Goal: Task Accomplishment & Management: Manage account settings

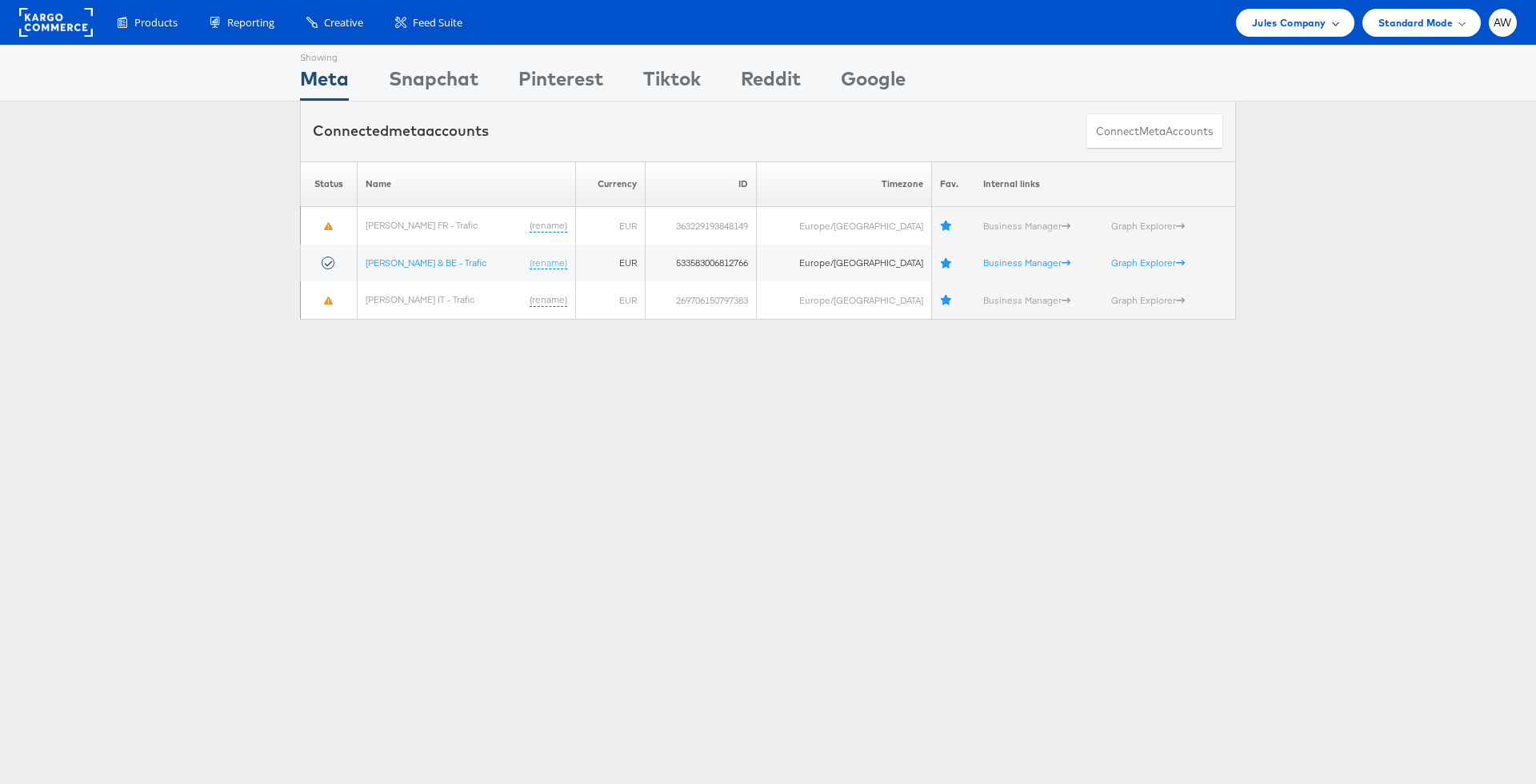
click at [1267, 23] on span "Jules Company" at bounding box center [1289, 23] width 74 height 16
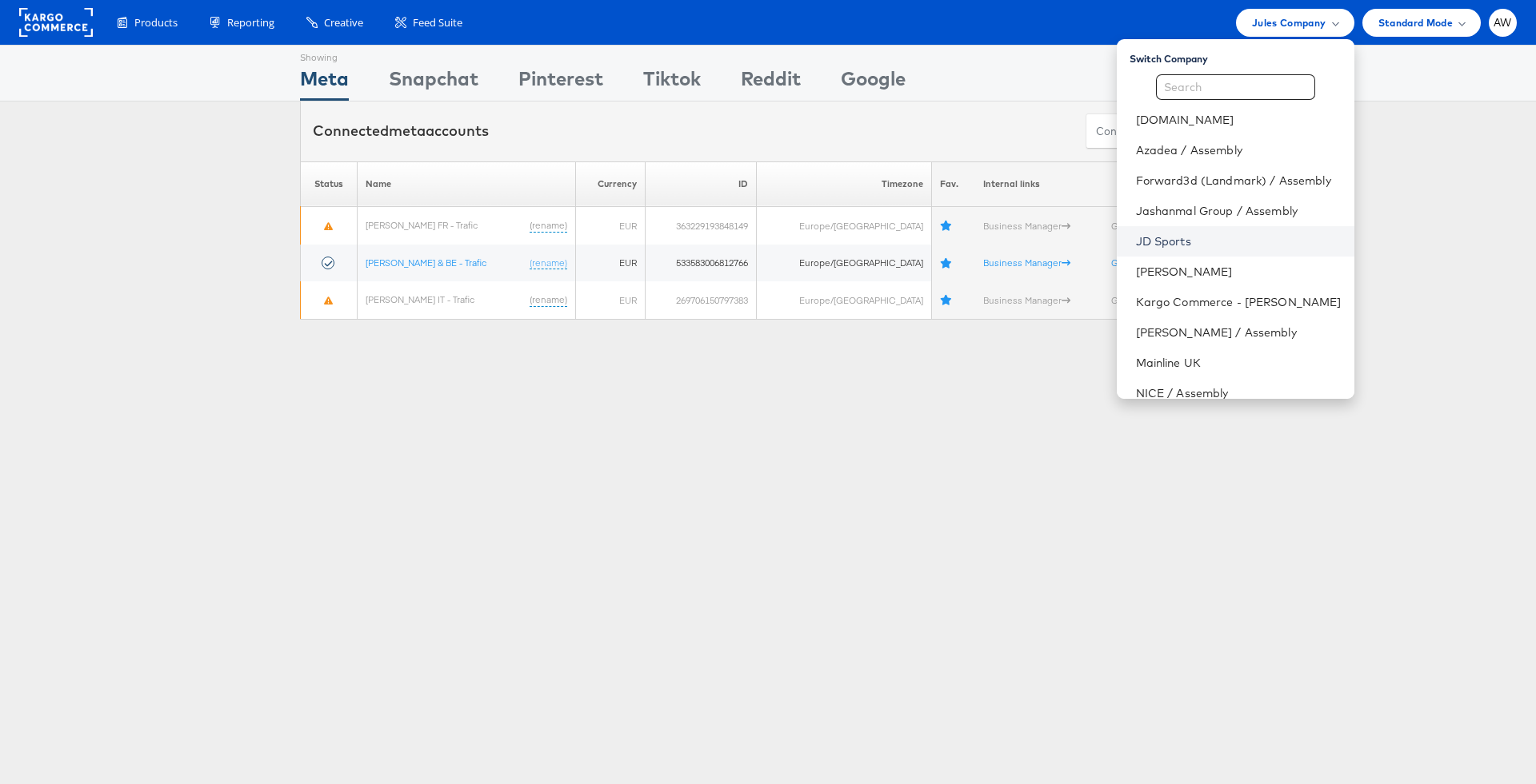
click at [1186, 240] on link "JD Sports" at bounding box center [1238, 241] width 206 height 16
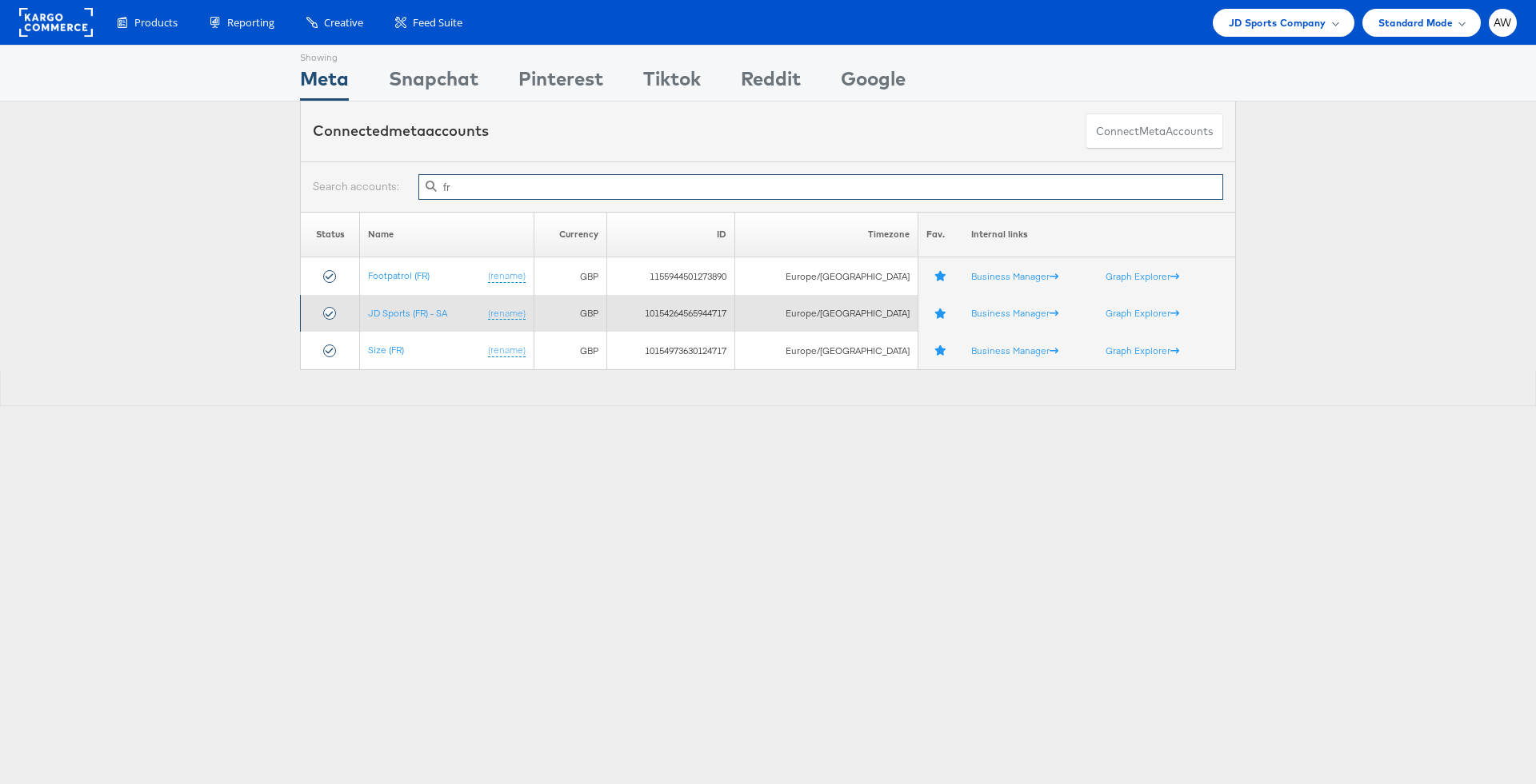
type input "fr"
click at [383, 321] on td "JD Sports (FR) - SA (rename)" at bounding box center [447, 314] width 174 height 38
click at [400, 320] on td "JD Sports (FR) - SA (rename)" at bounding box center [447, 314] width 174 height 38
click at [395, 310] on link "JD Sports (FR) - SA" at bounding box center [407, 312] width 80 height 12
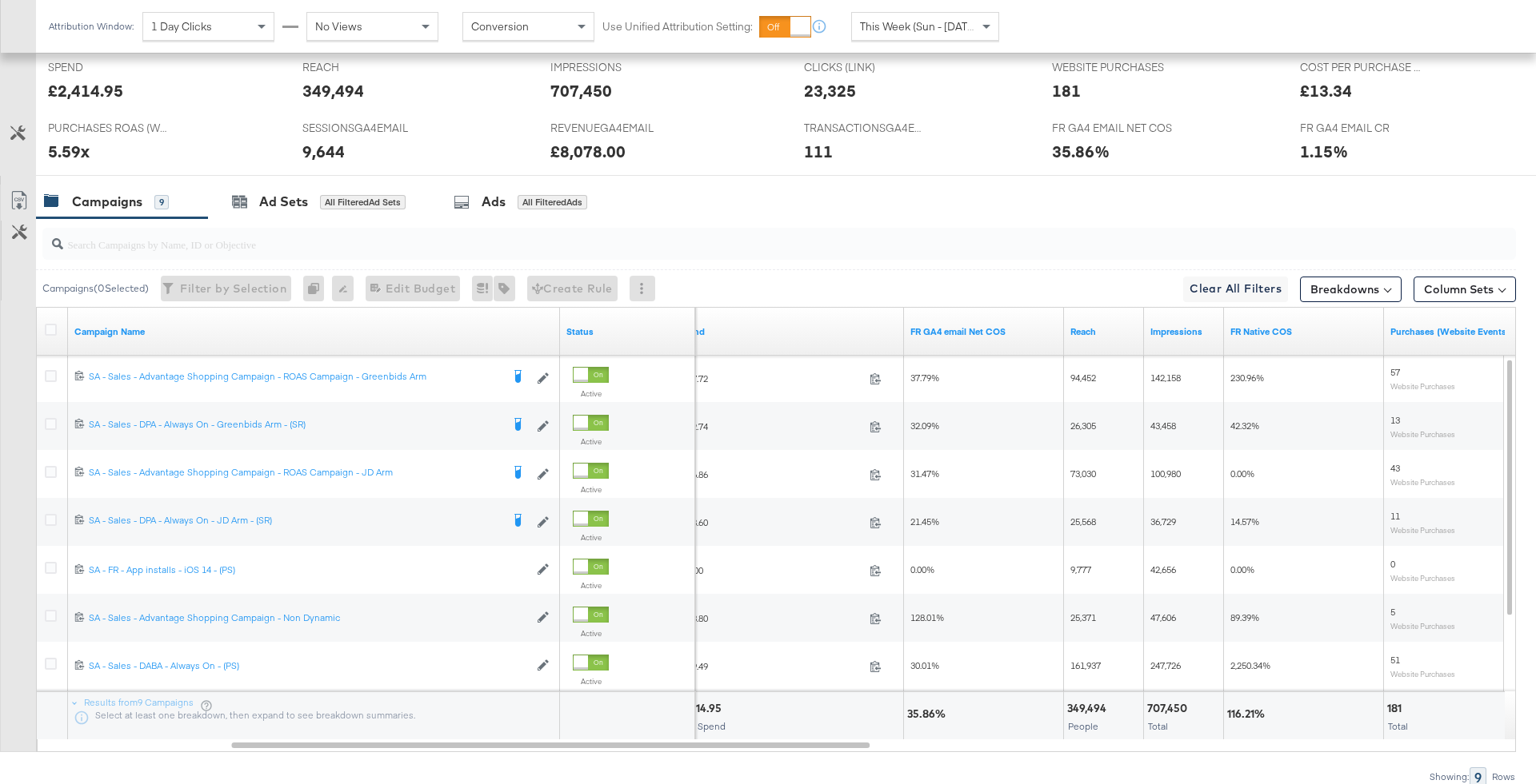
scroll to position [770, 0]
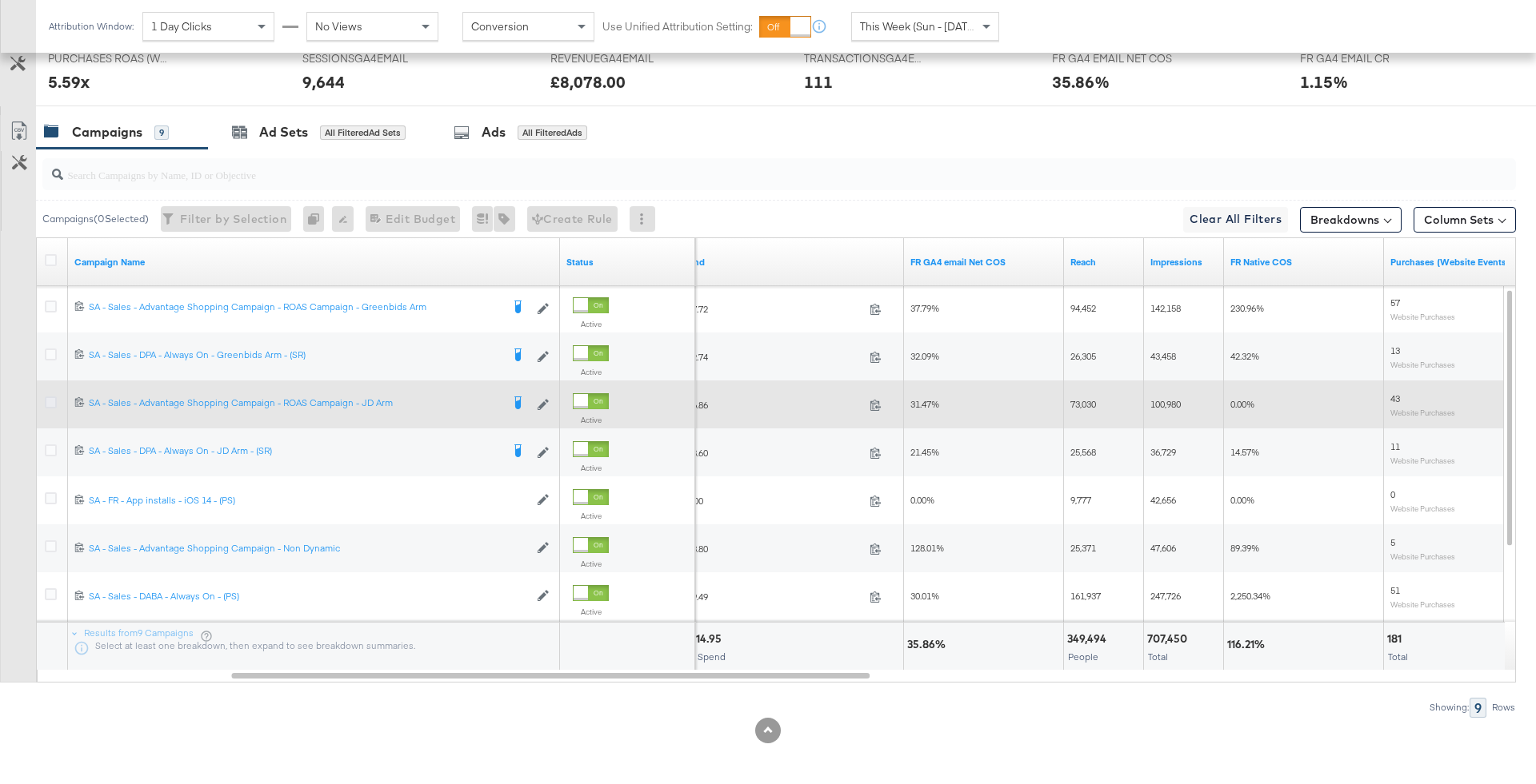
click at [45, 400] on icon at bounding box center [51, 403] width 12 height 12
click at [0, 0] on input "checkbox" at bounding box center [0, 0] width 0 height 0
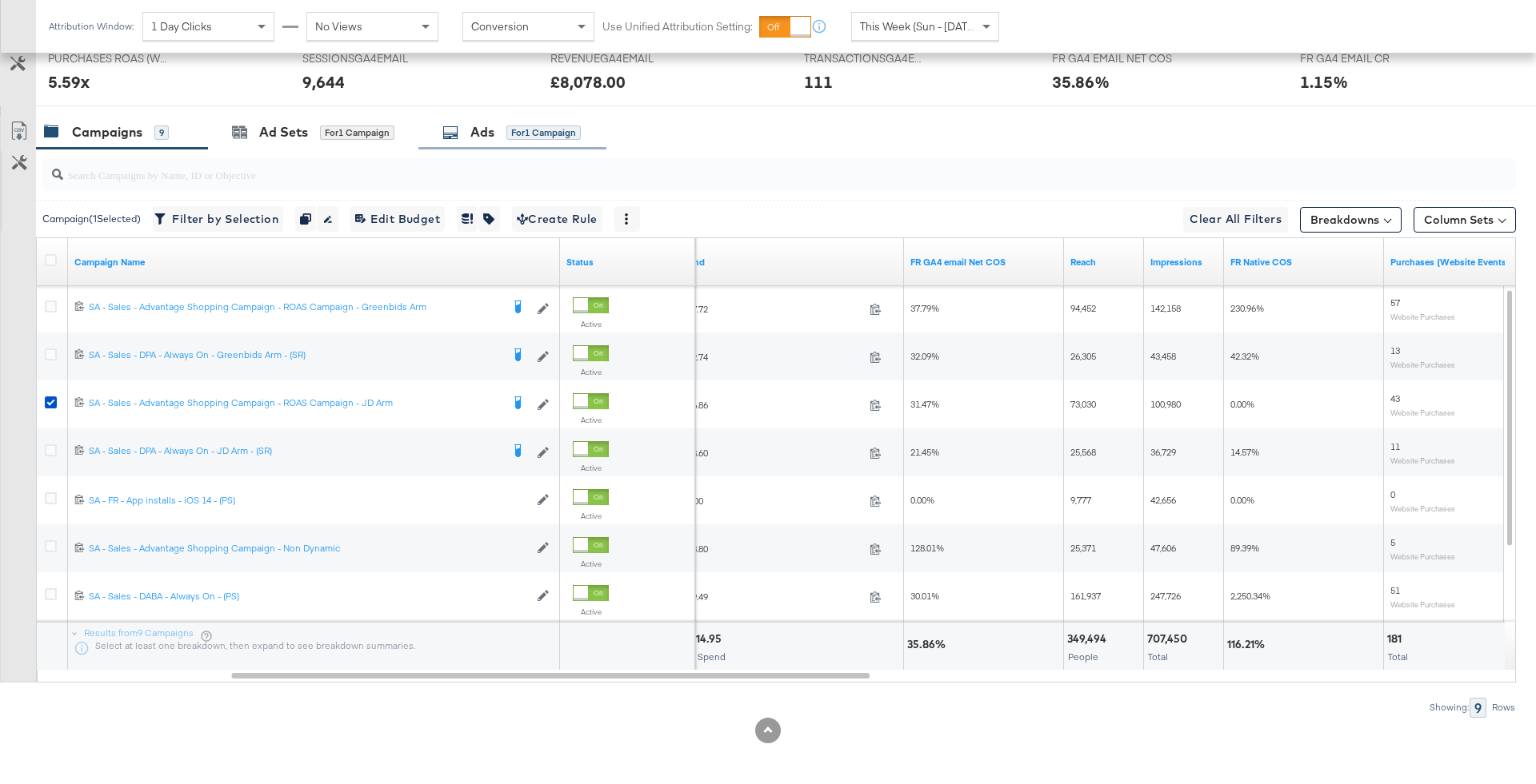
click at [462, 134] on div "Ads for 1 Campaign" at bounding box center [511, 132] width 139 height 18
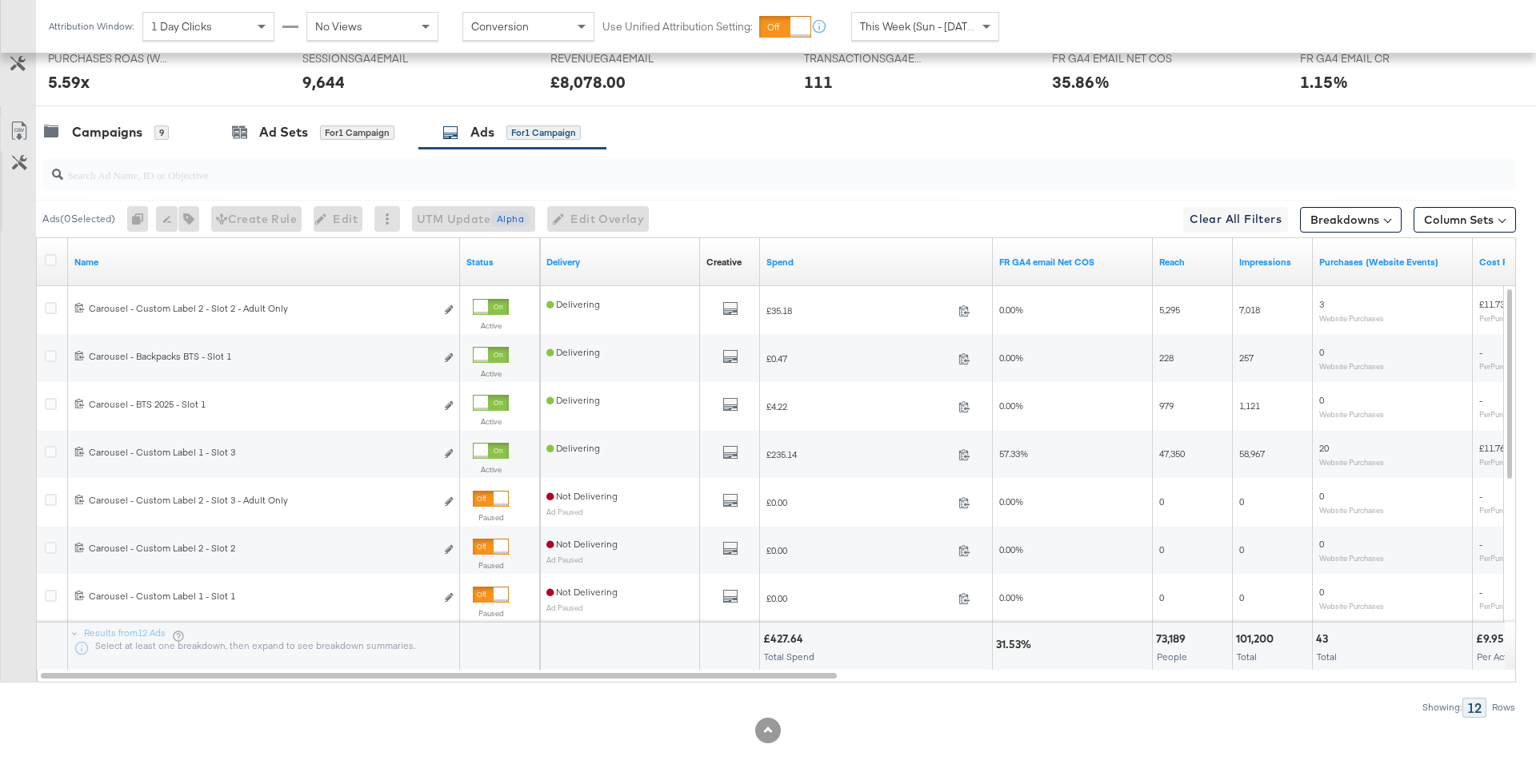
click at [903, 34] on div "This Week (Sun - [DATE])" at bounding box center [925, 26] width 146 height 27
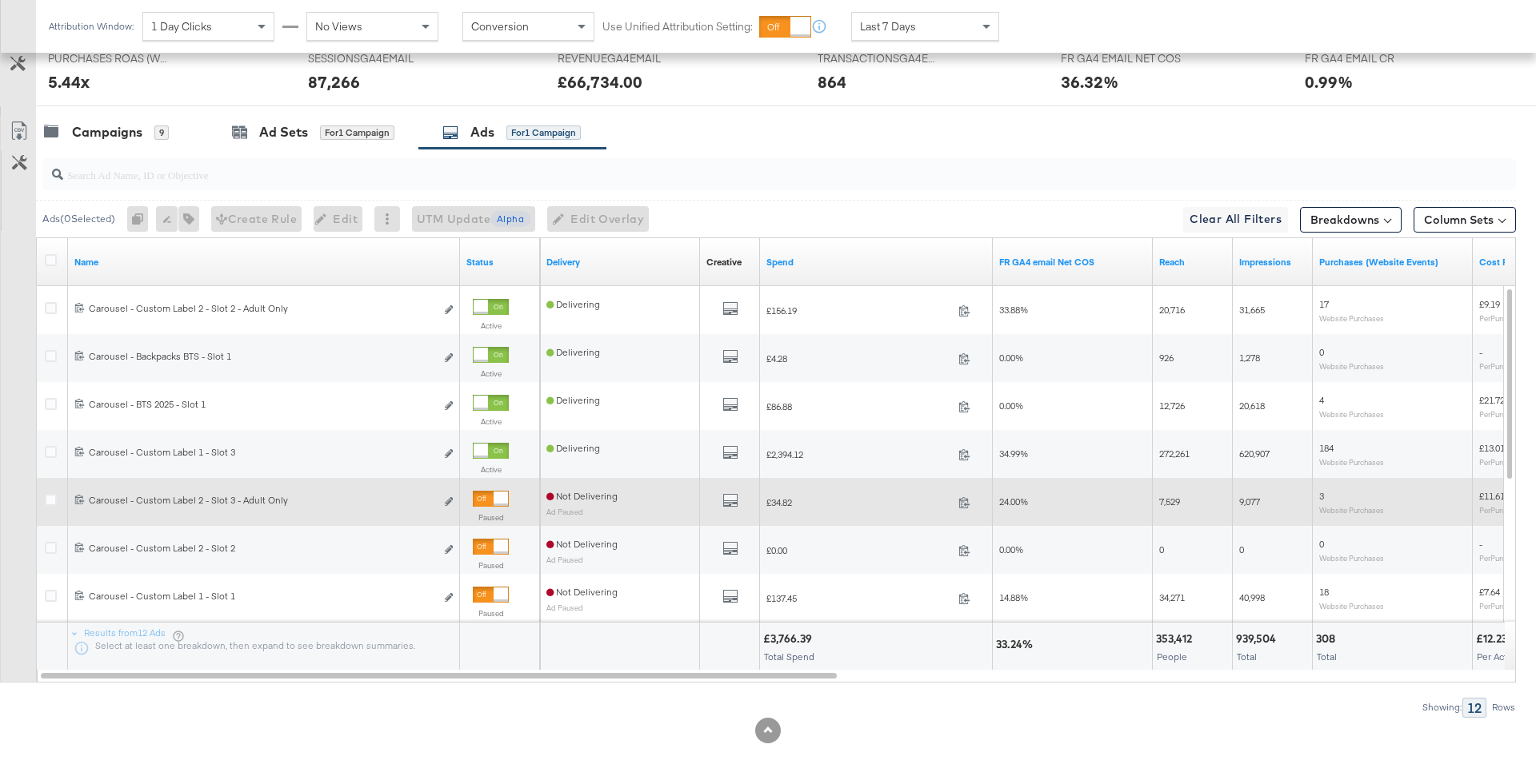
click at [491, 499] on div at bounding box center [491, 499] width 36 height 16
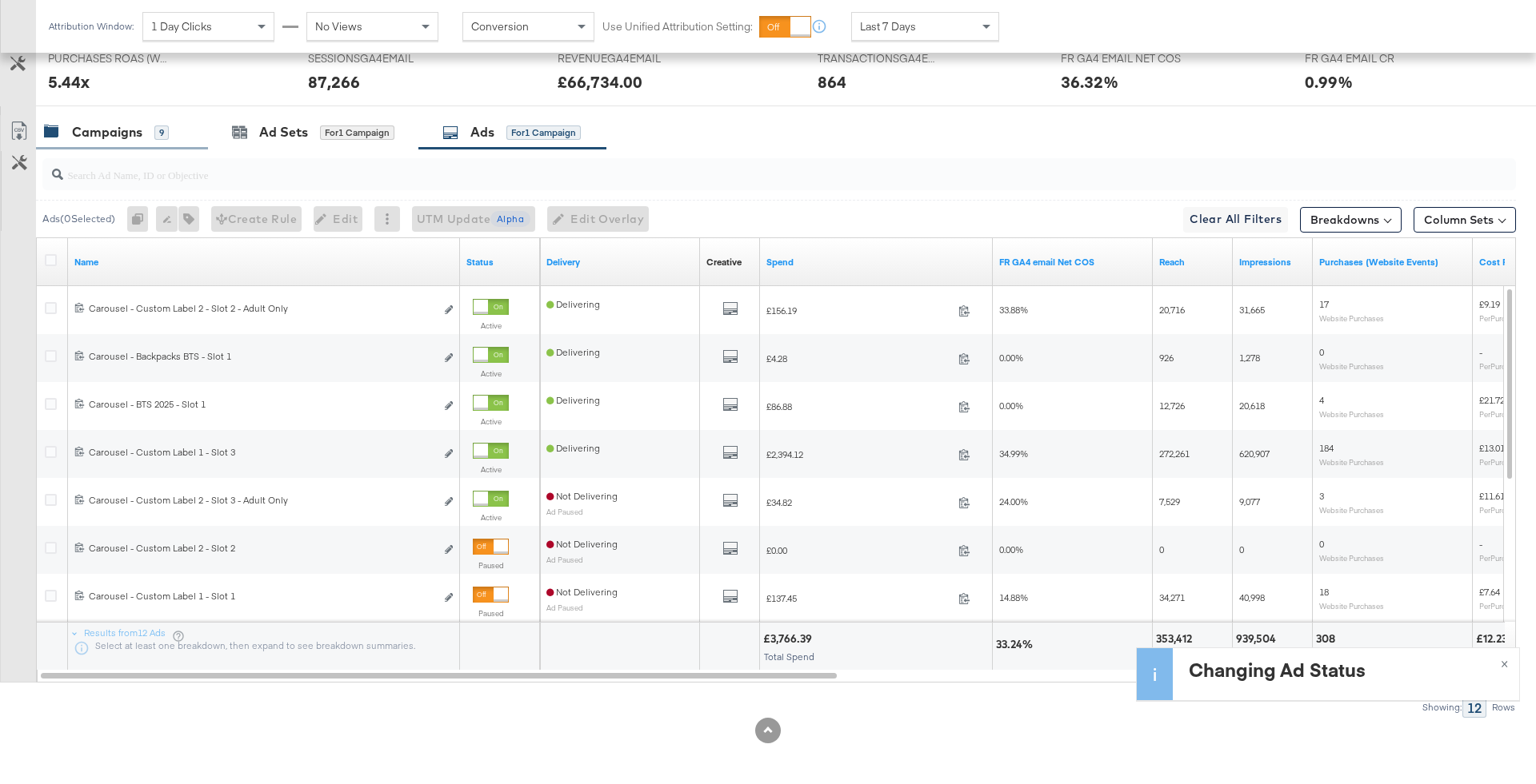
click at [149, 134] on div "Campaigns 9" at bounding box center [107, 132] width 125 height 18
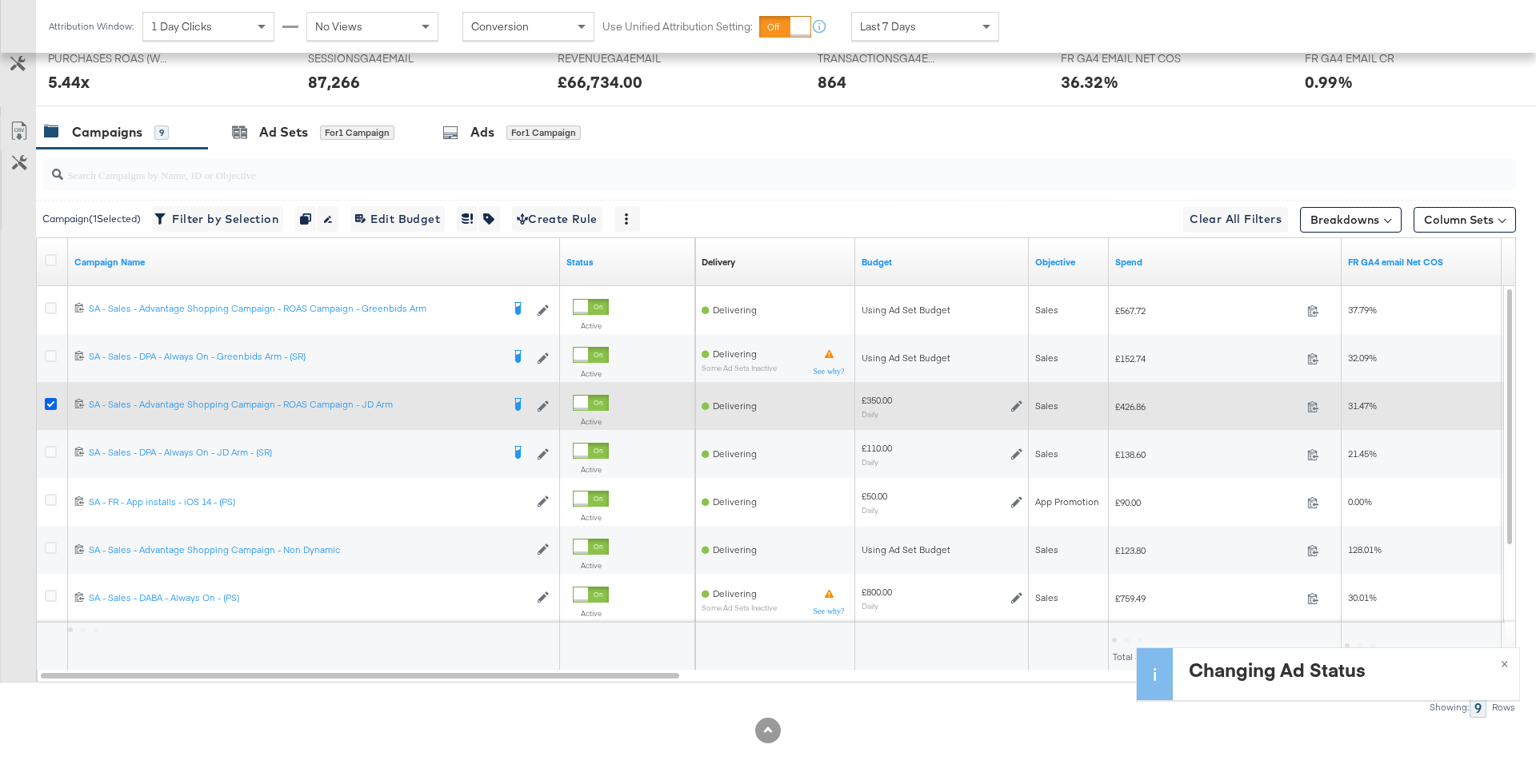
click at [46, 401] on icon at bounding box center [51, 404] width 12 height 12
click at [0, 0] on input "checkbox" at bounding box center [0, 0] width 0 height 0
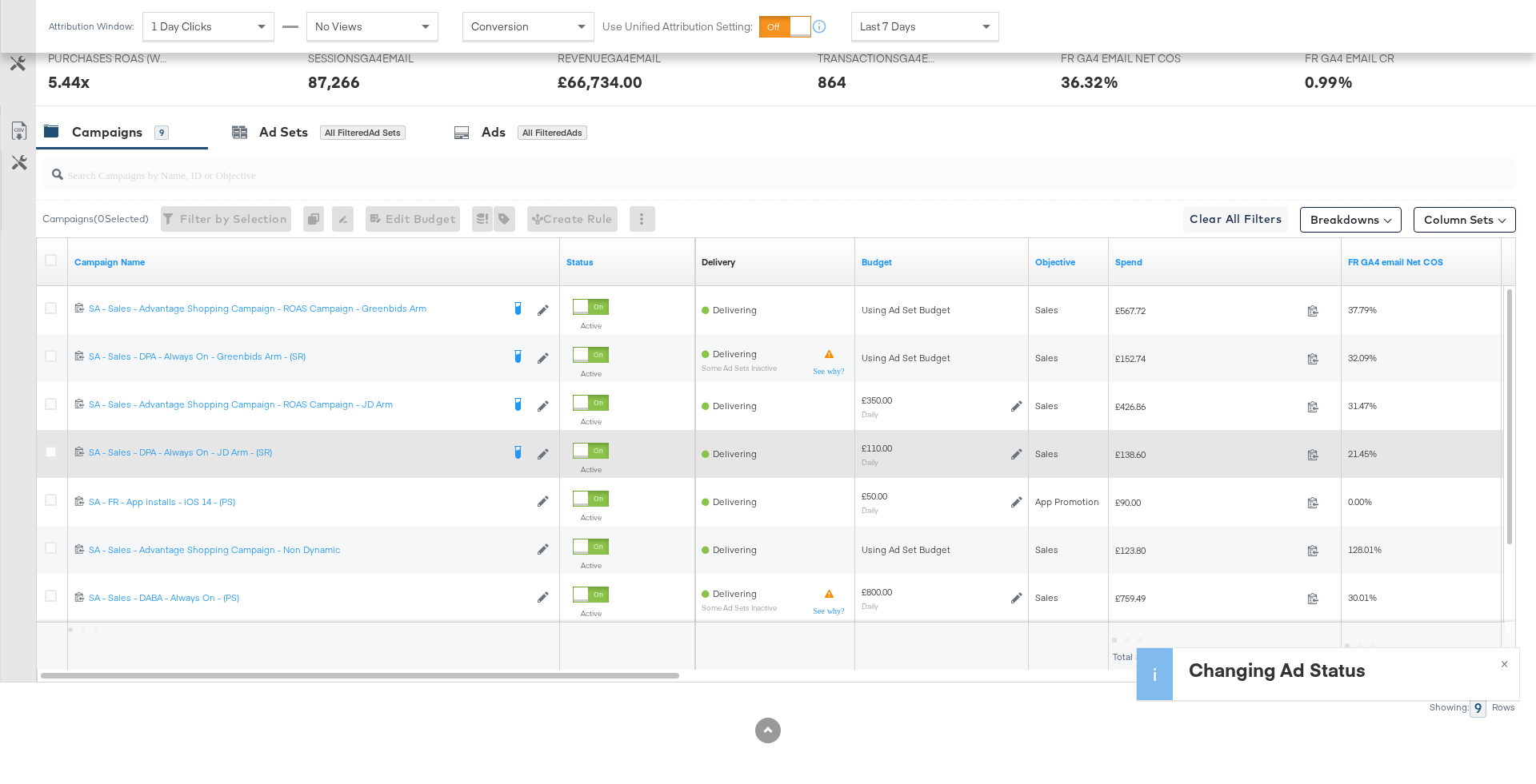
click at [47, 435] on div at bounding box center [53, 454] width 30 height 48
click at [51, 451] on icon at bounding box center [51, 452] width 12 height 12
click at [0, 0] on input "checkbox" at bounding box center [0, 0] width 0 height 0
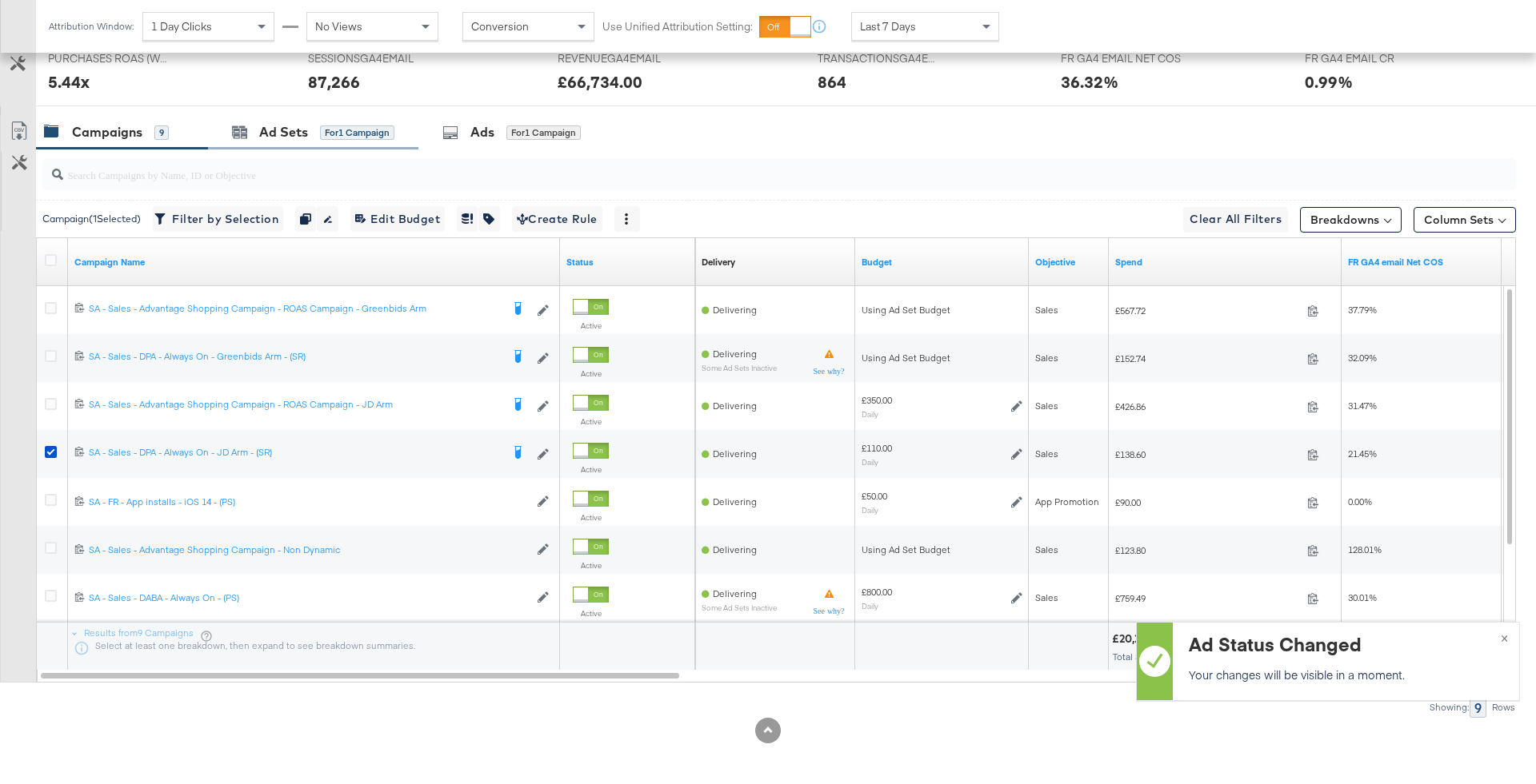
click at [312, 142] on div "Ad Sets for 1 Campaign" at bounding box center [313, 132] width 210 height 34
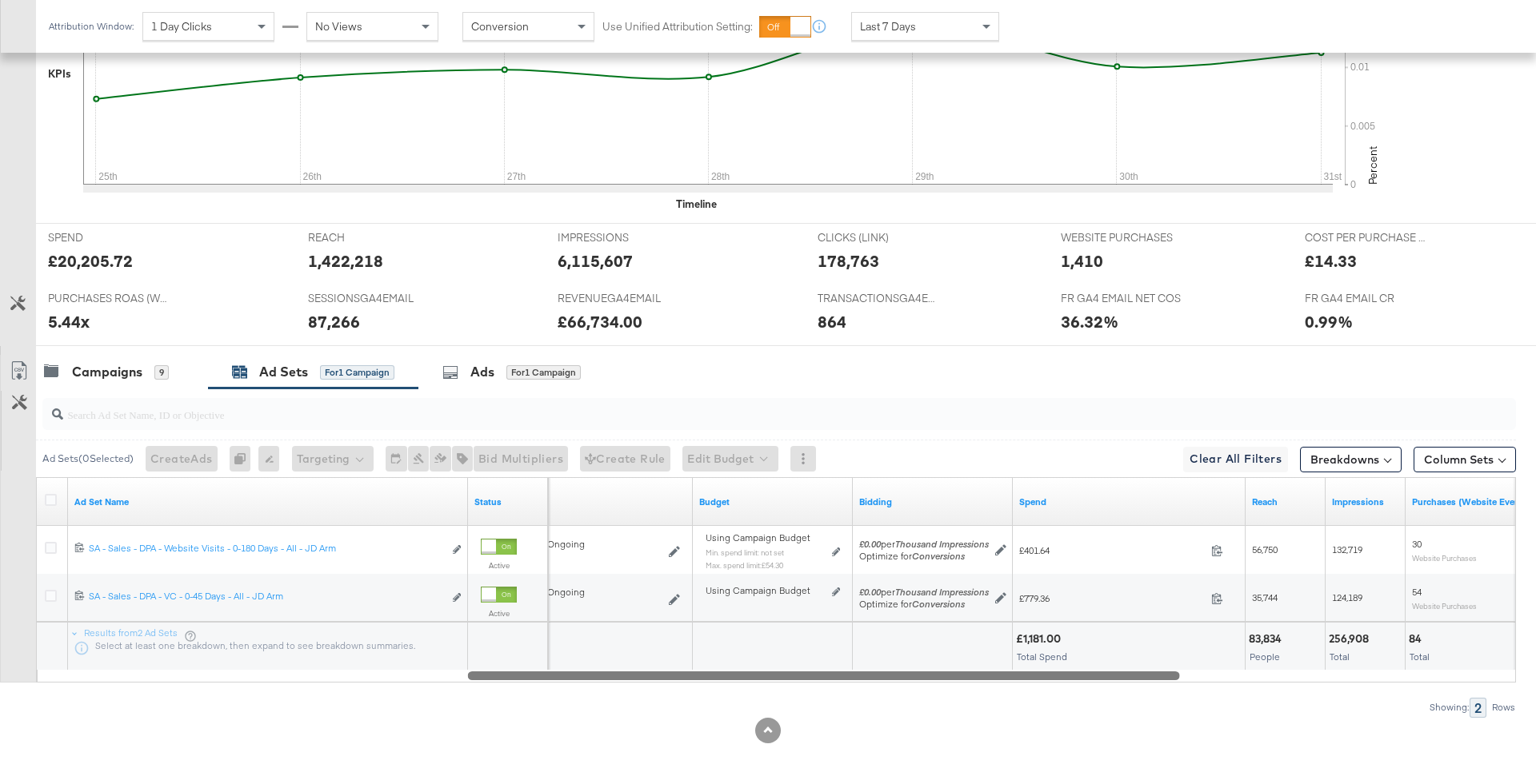
drag, startPoint x: 848, startPoint y: 675, endPoint x: 514, endPoint y: 676, distance: 334.0
click at [514, 676] on div at bounding box center [824, 675] width 712 height 14
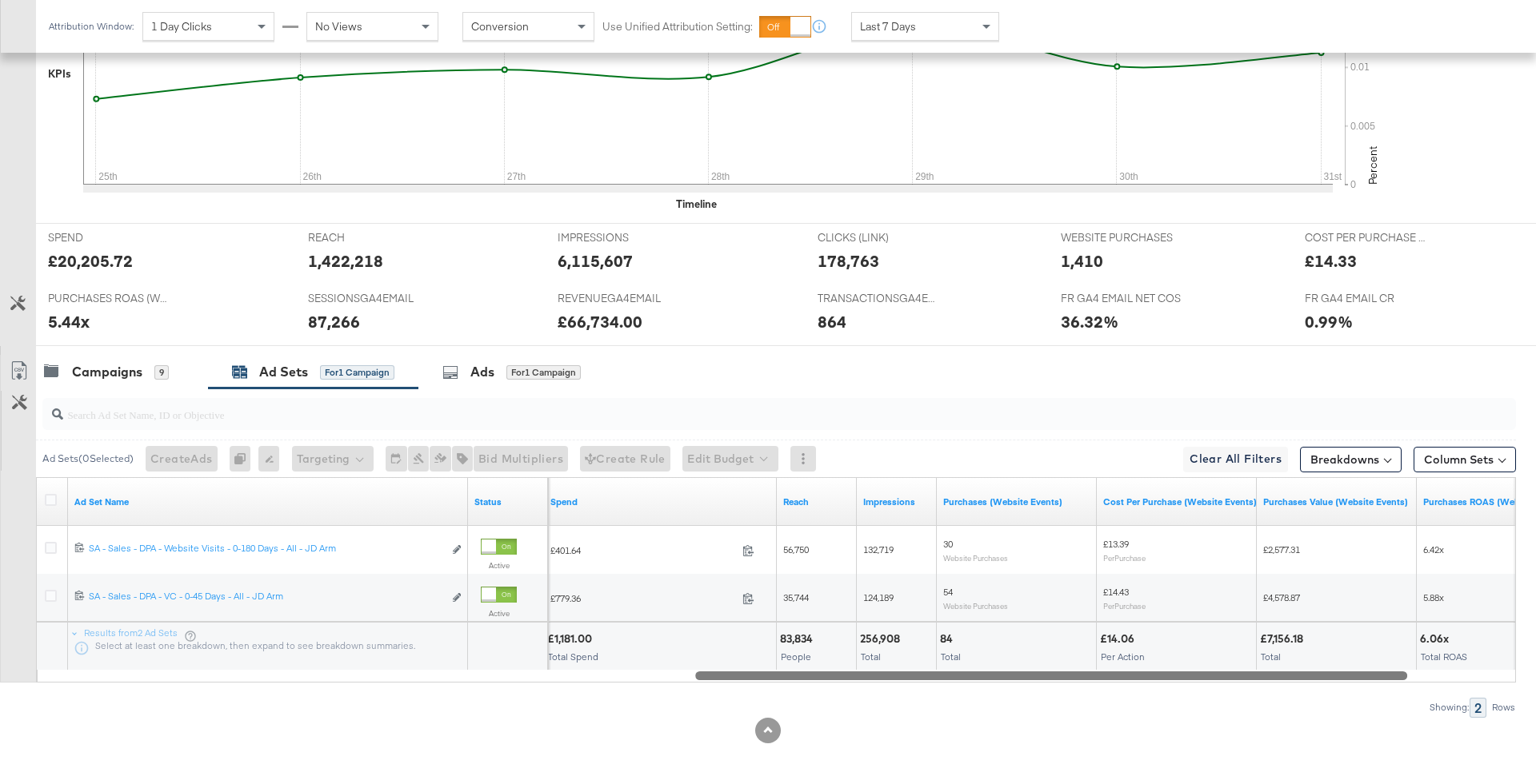
drag, startPoint x: 817, startPoint y: 672, endPoint x: 945, endPoint y: 674, distance: 128.0
click at [945, 674] on div at bounding box center [1051, 675] width 712 height 14
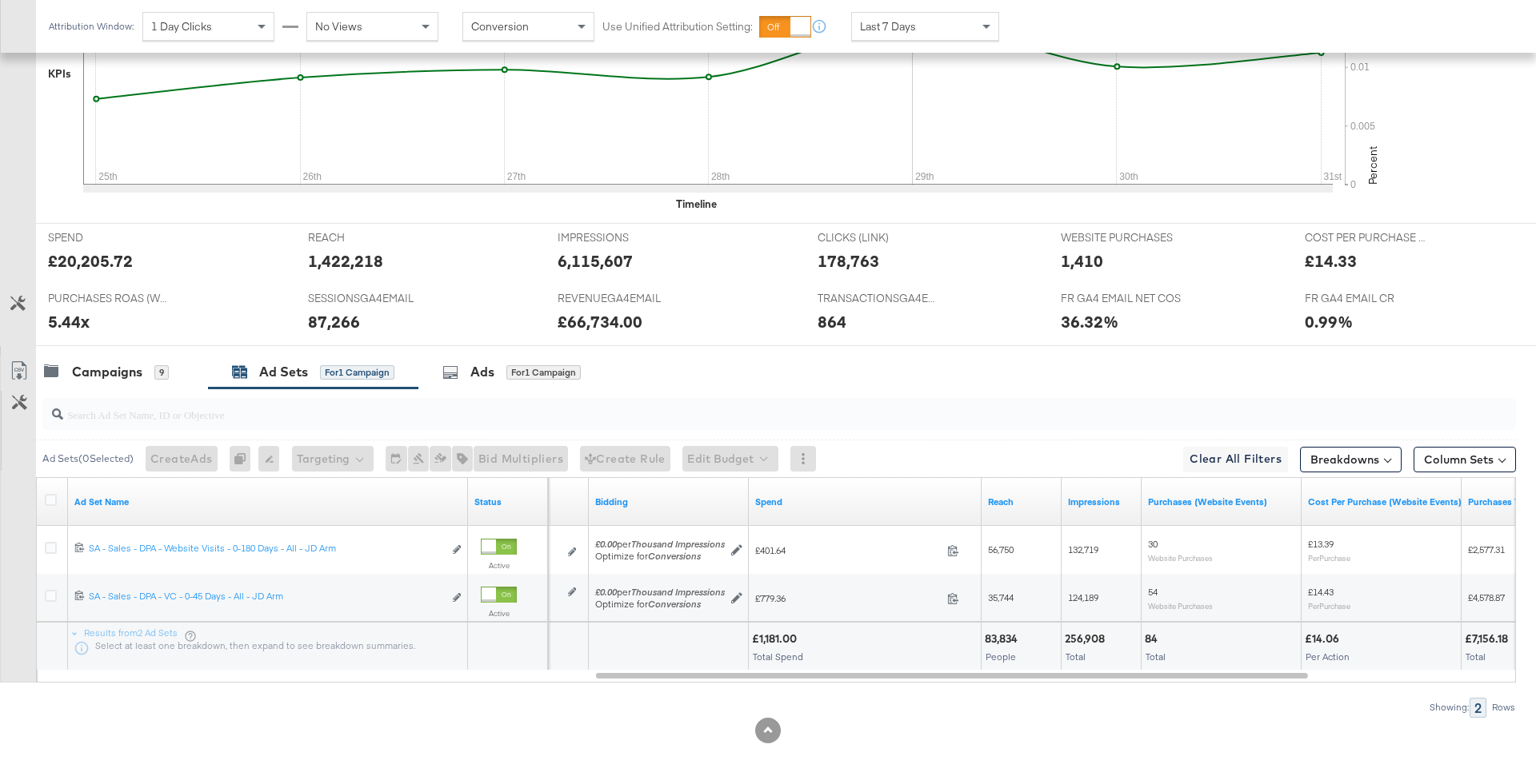
click at [897, 37] on div "Last 7 Days" at bounding box center [925, 26] width 146 height 27
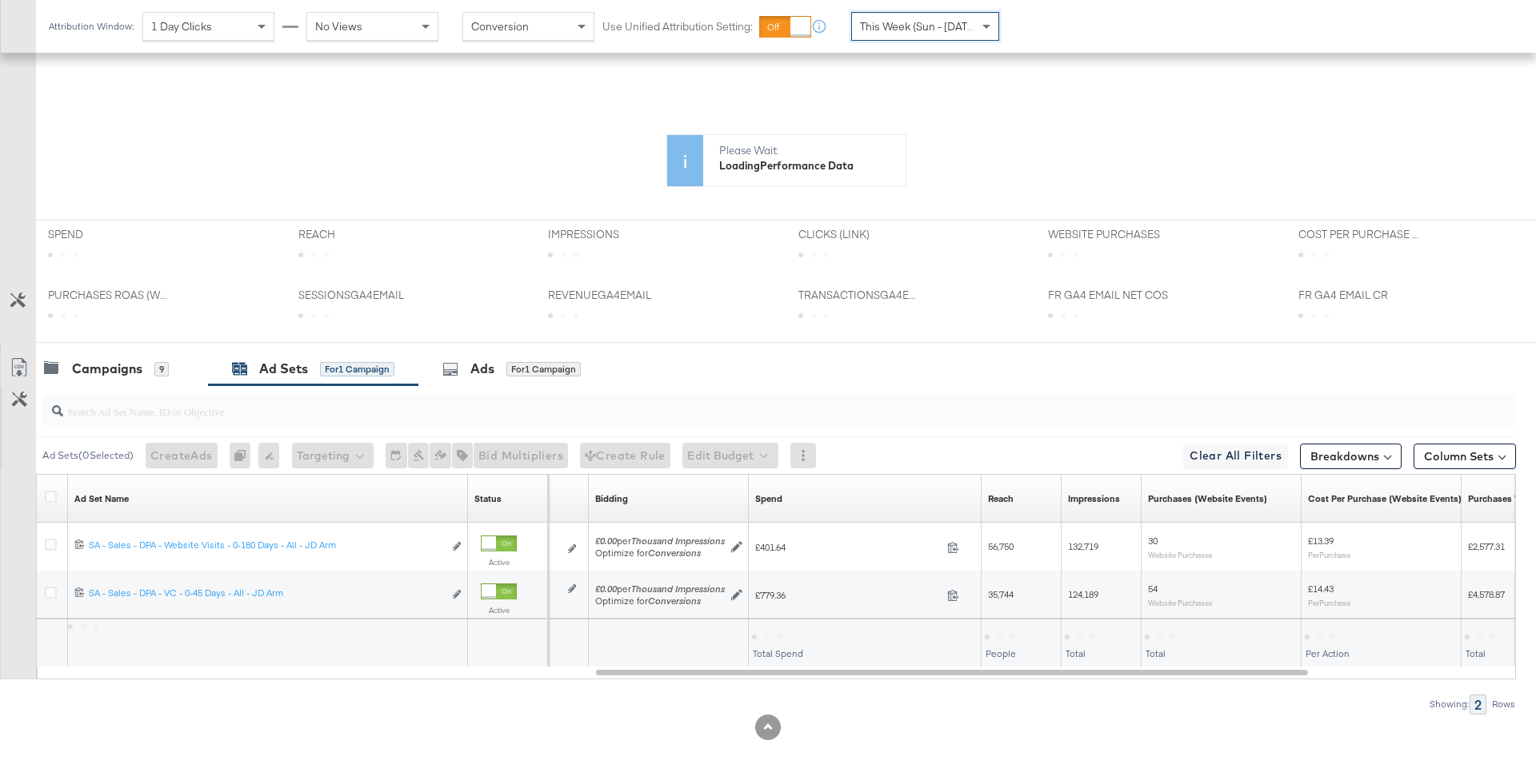
scroll to position [374, 0]
click at [981, 413] on input "search" at bounding box center [722, 408] width 1318 height 31
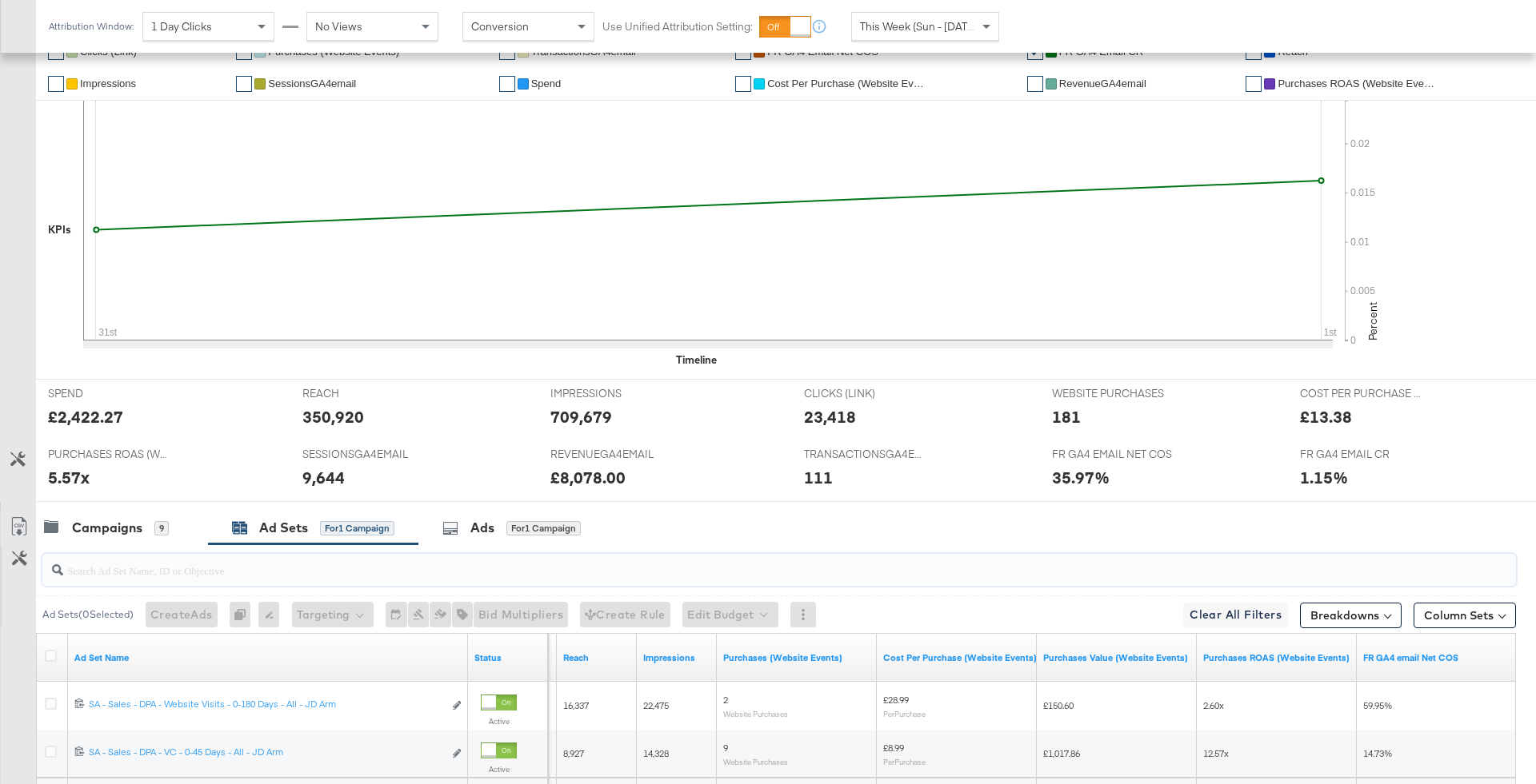
scroll to position [530, 0]
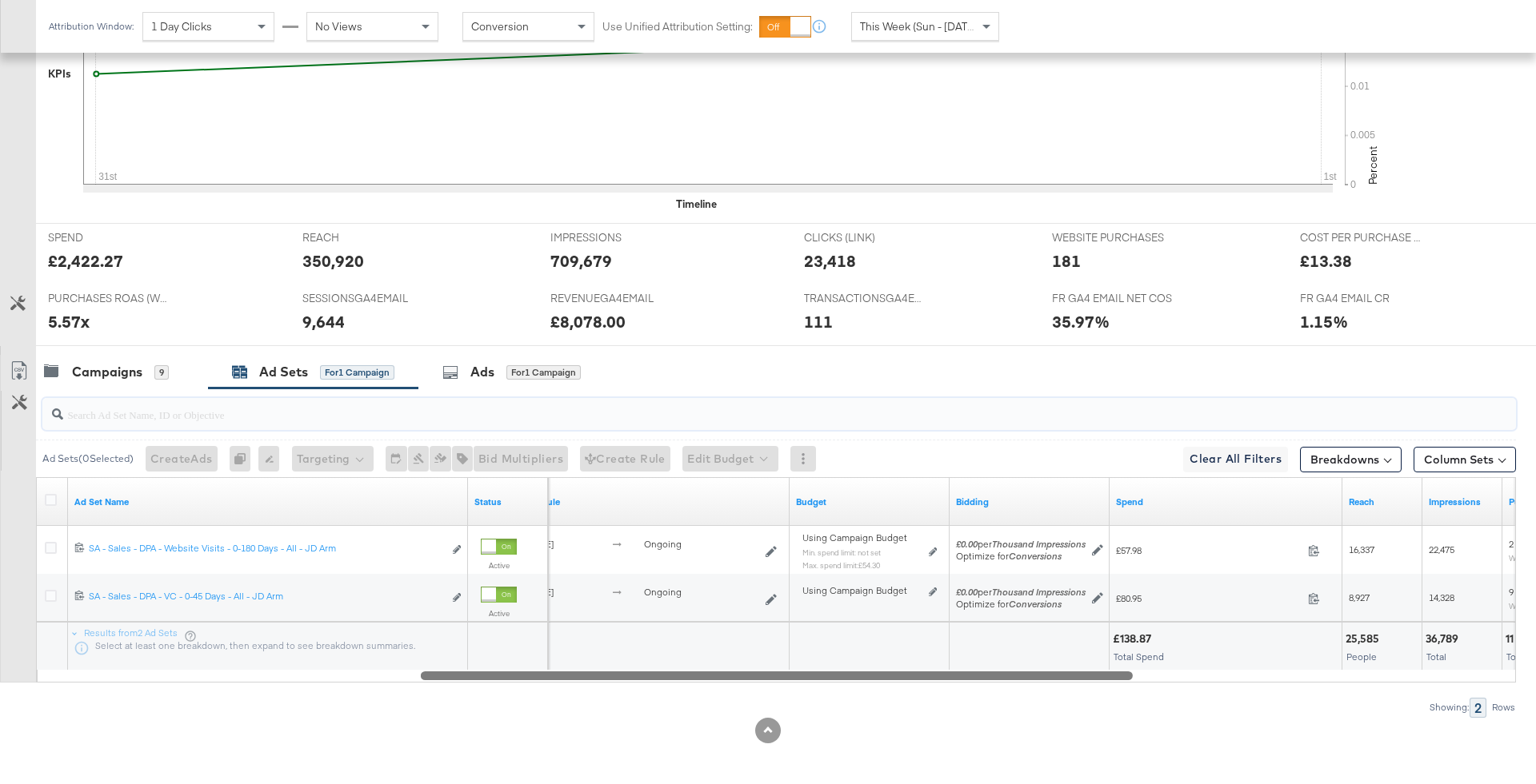
drag, startPoint x: 1101, startPoint y: 675, endPoint x: 714, endPoint y: 674, distance: 387.0
click at [714, 674] on div at bounding box center [777, 675] width 712 height 14
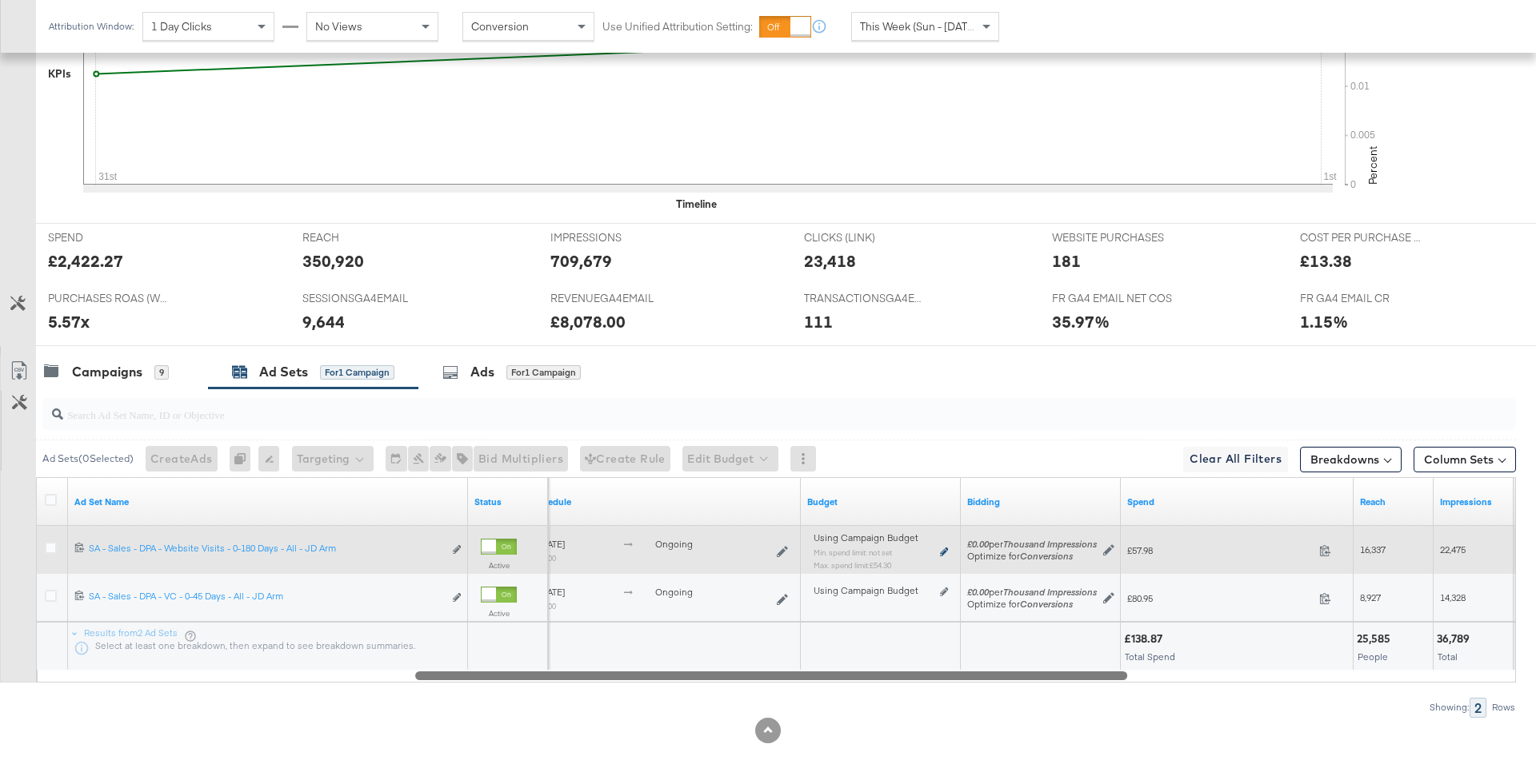
click at [945, 548] on icon at bounding box center [944, 552] width 8 height 9
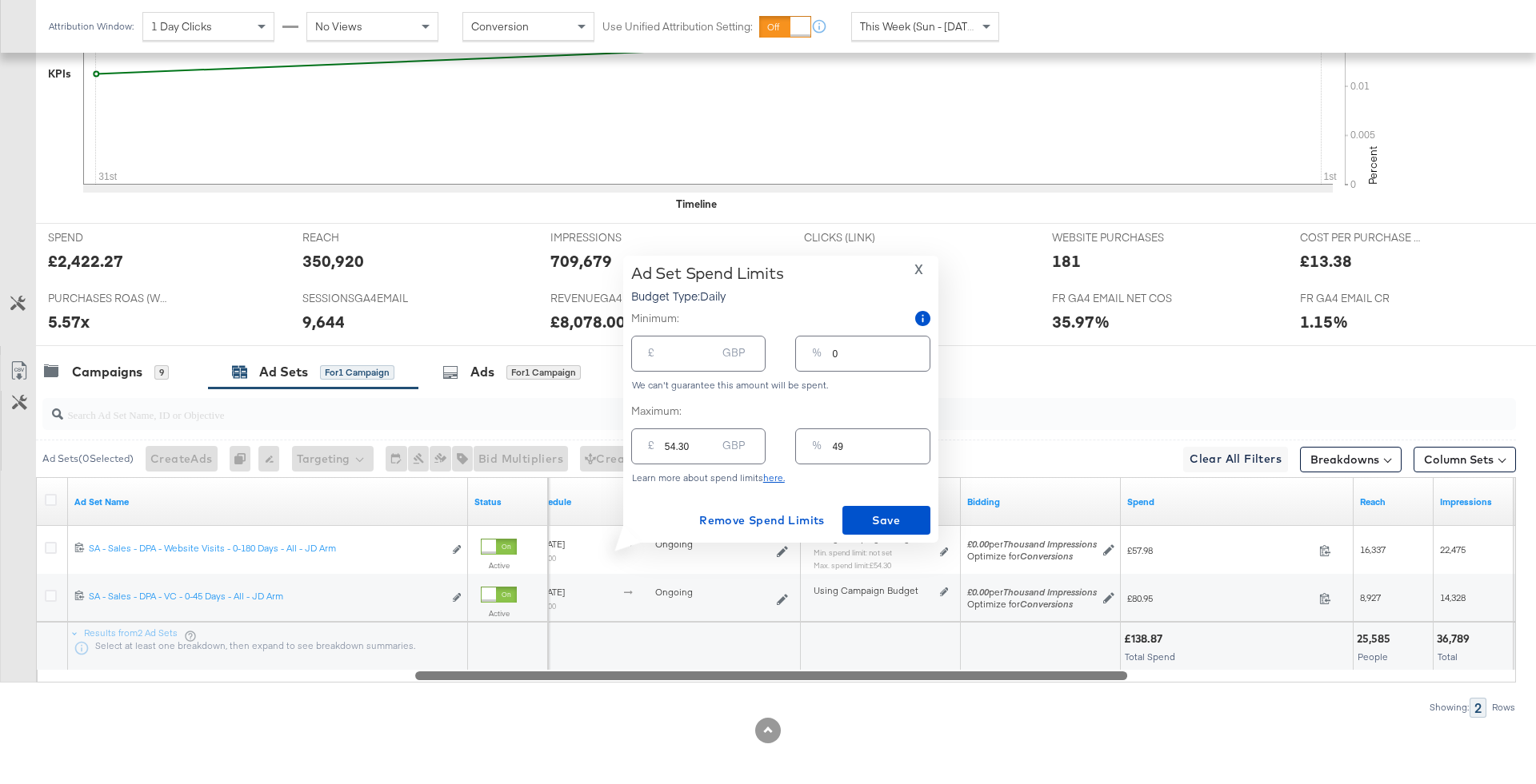
click at [872, 448] on input "49" at bounding box center [881, 440] width 97 height 34
type input "4"
type input "4.40"
type input "42"
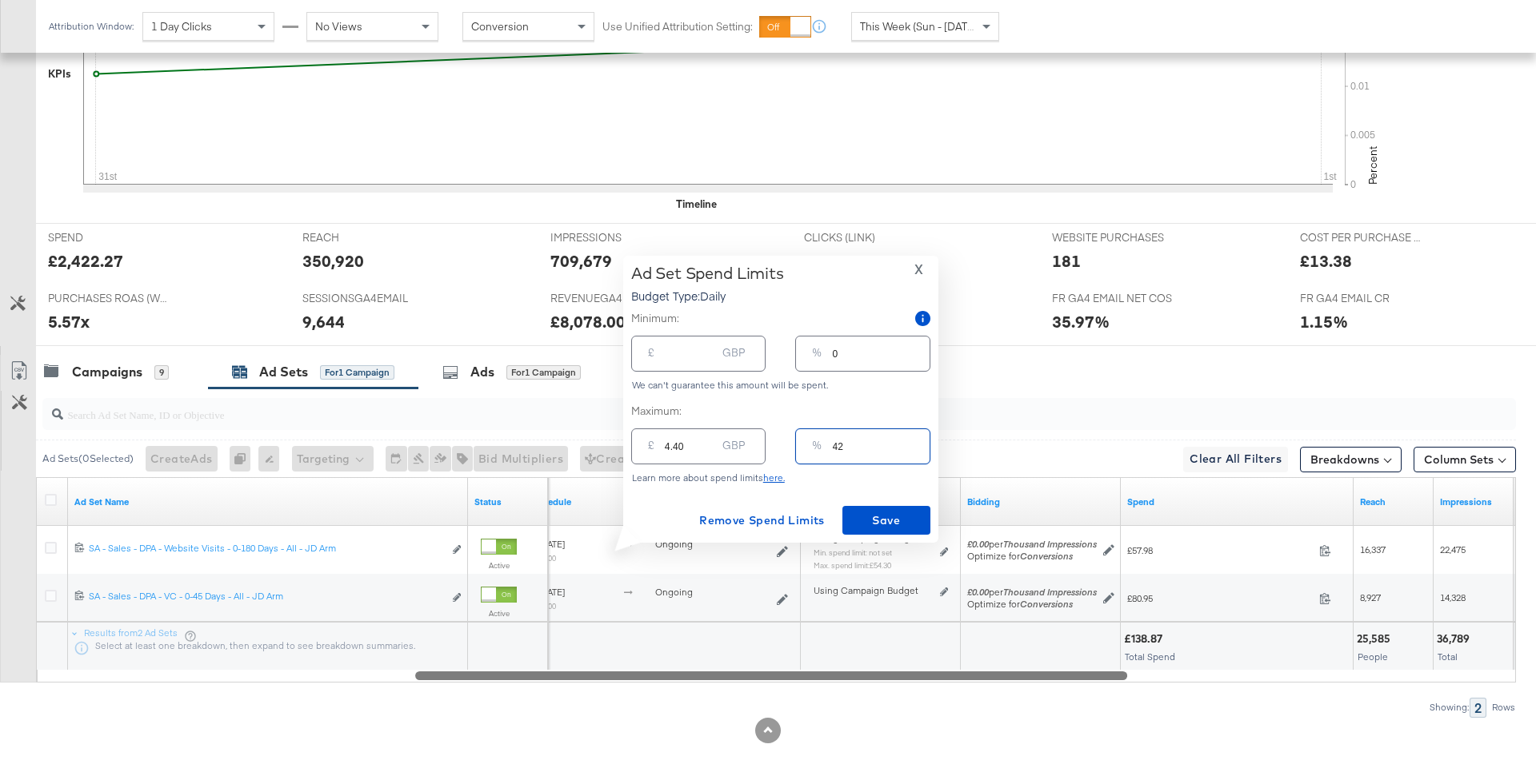
type input "46.20"
type input "420"
type input "462.00"
type input "42"
type input "46.20"
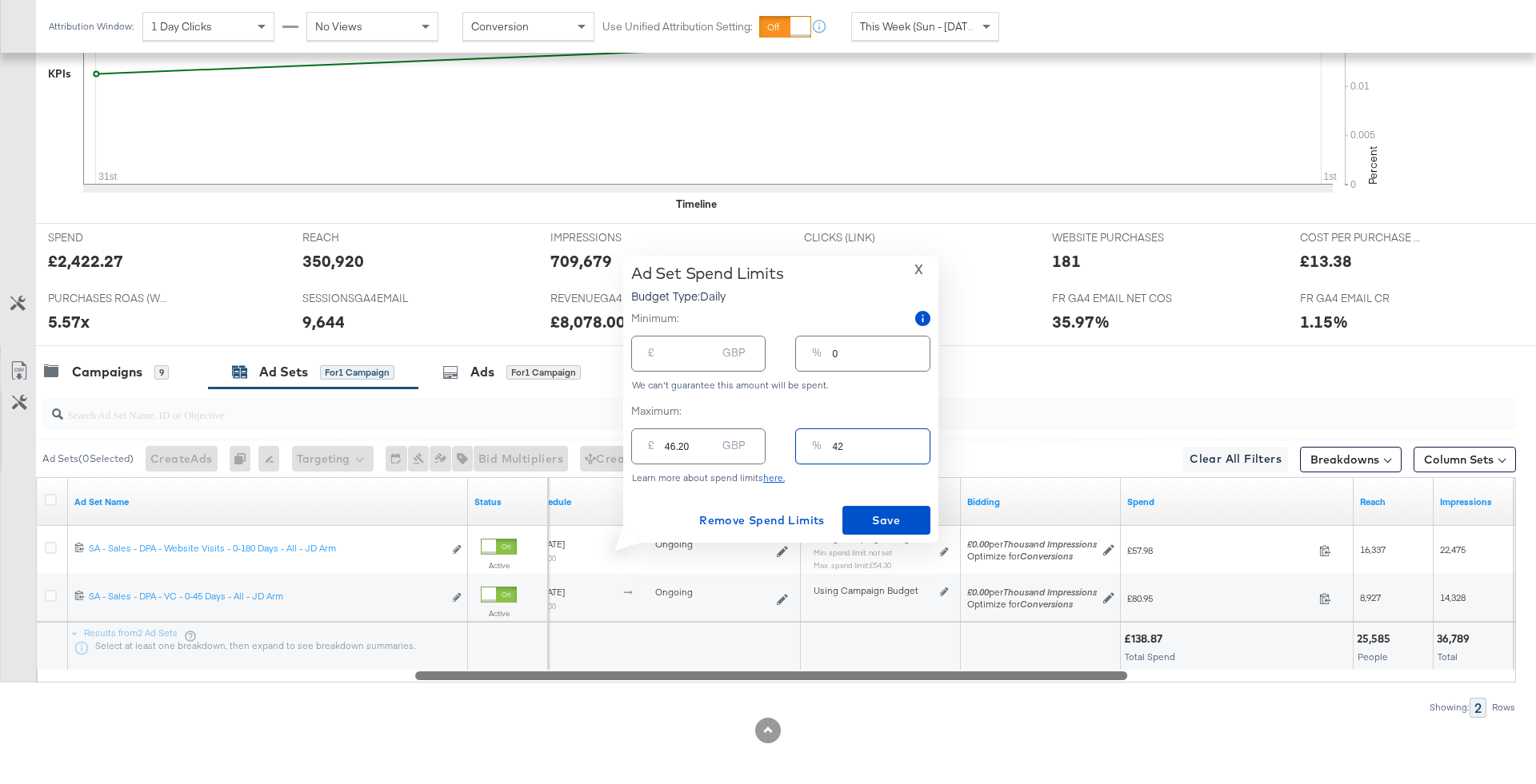
type input "4"
type input "4.40"
type input "24"
type input "26.40"
type input "2"
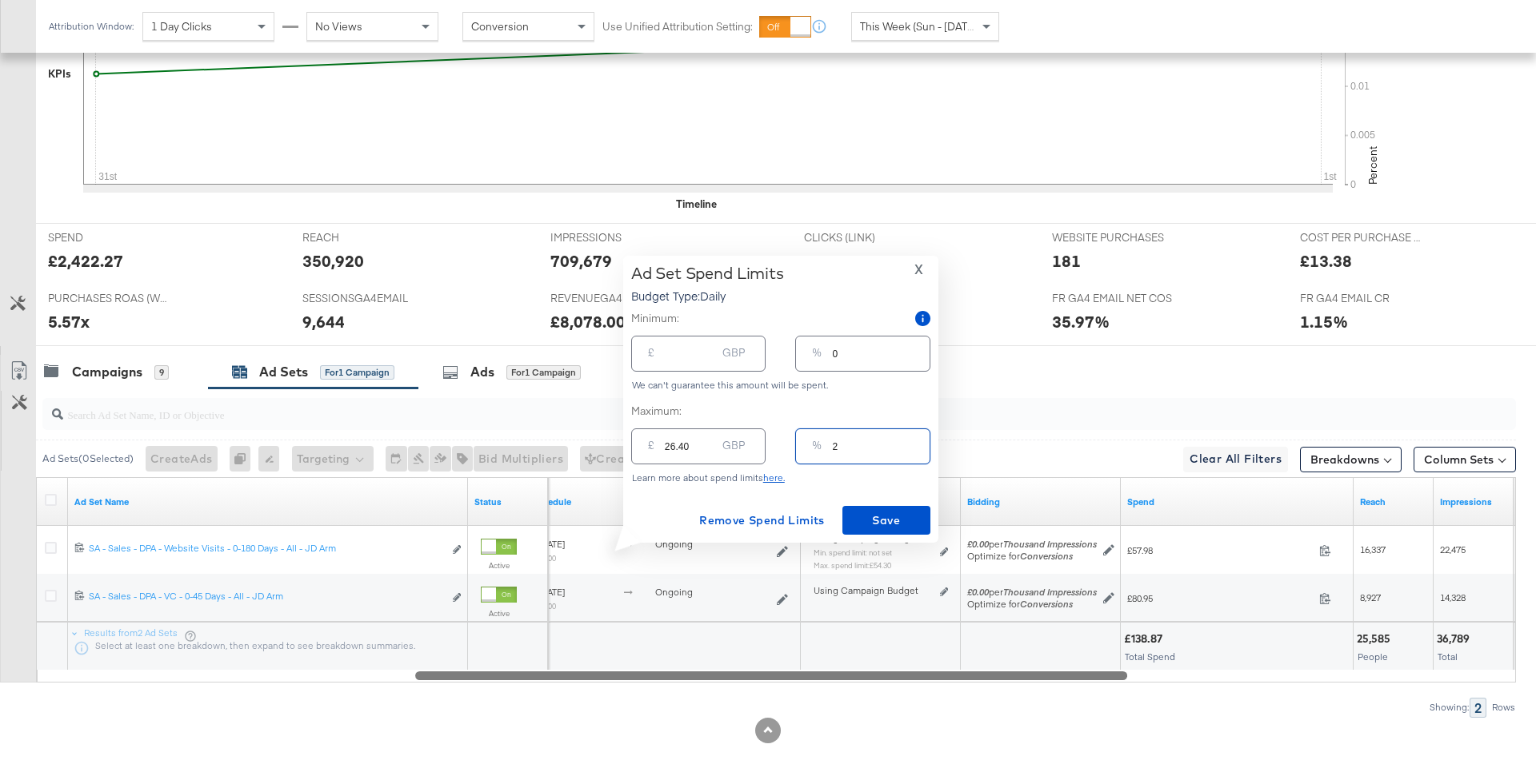
type input "2.20"
type input "25"
type input "27.50"
type input "25"
click at [699, 435] on input "27.50" at bounding box center [690, 440] width 51 height 34
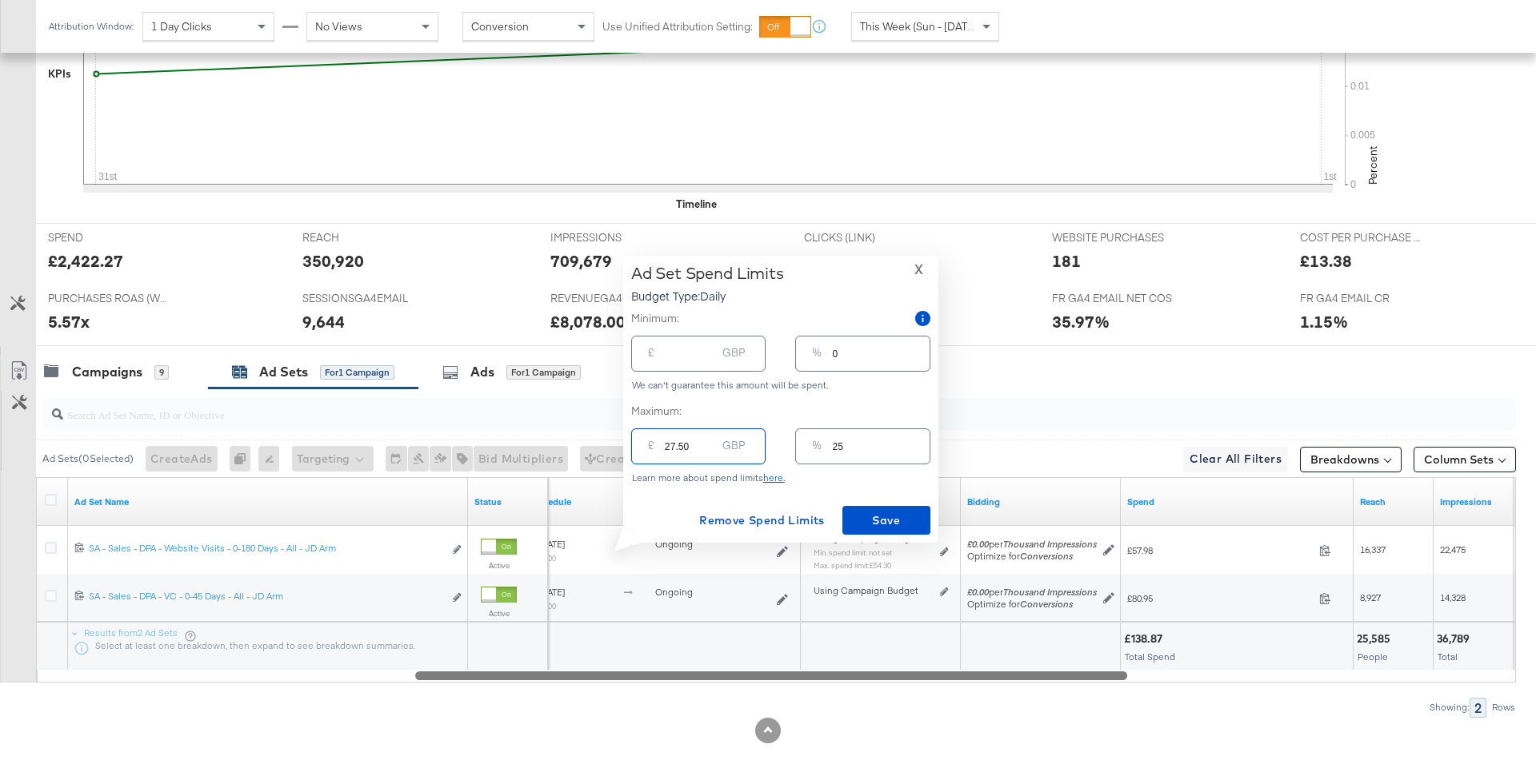
click at [696, 443] on input "27.50" at bounding box center [690, 440] width 51 height 34
type input "27"
type input "2"
type input "28"
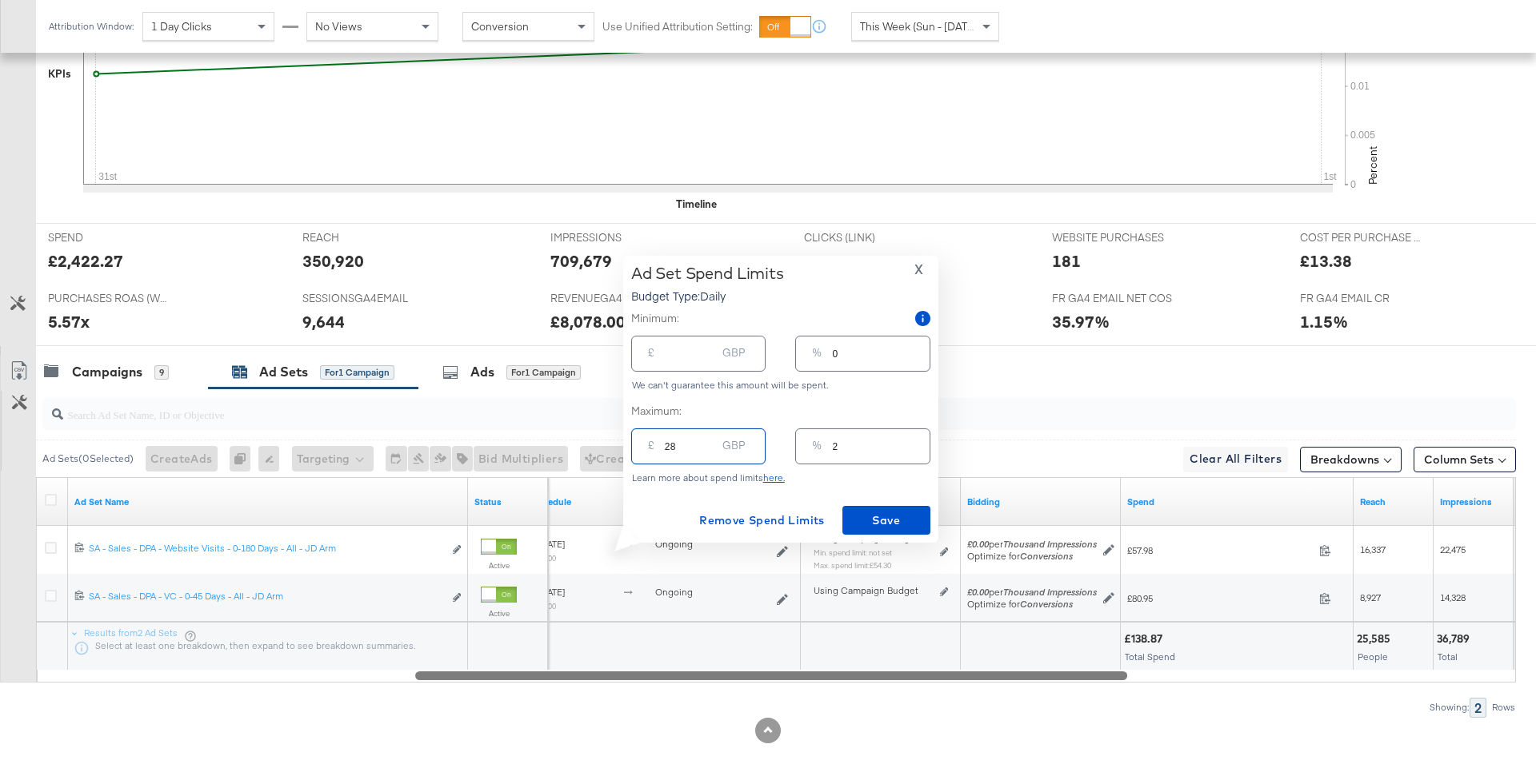
type input "25"
type input "28.00"
click at [887, 521] on span "Save" at bounding box center [886, 521] width 75 height 20
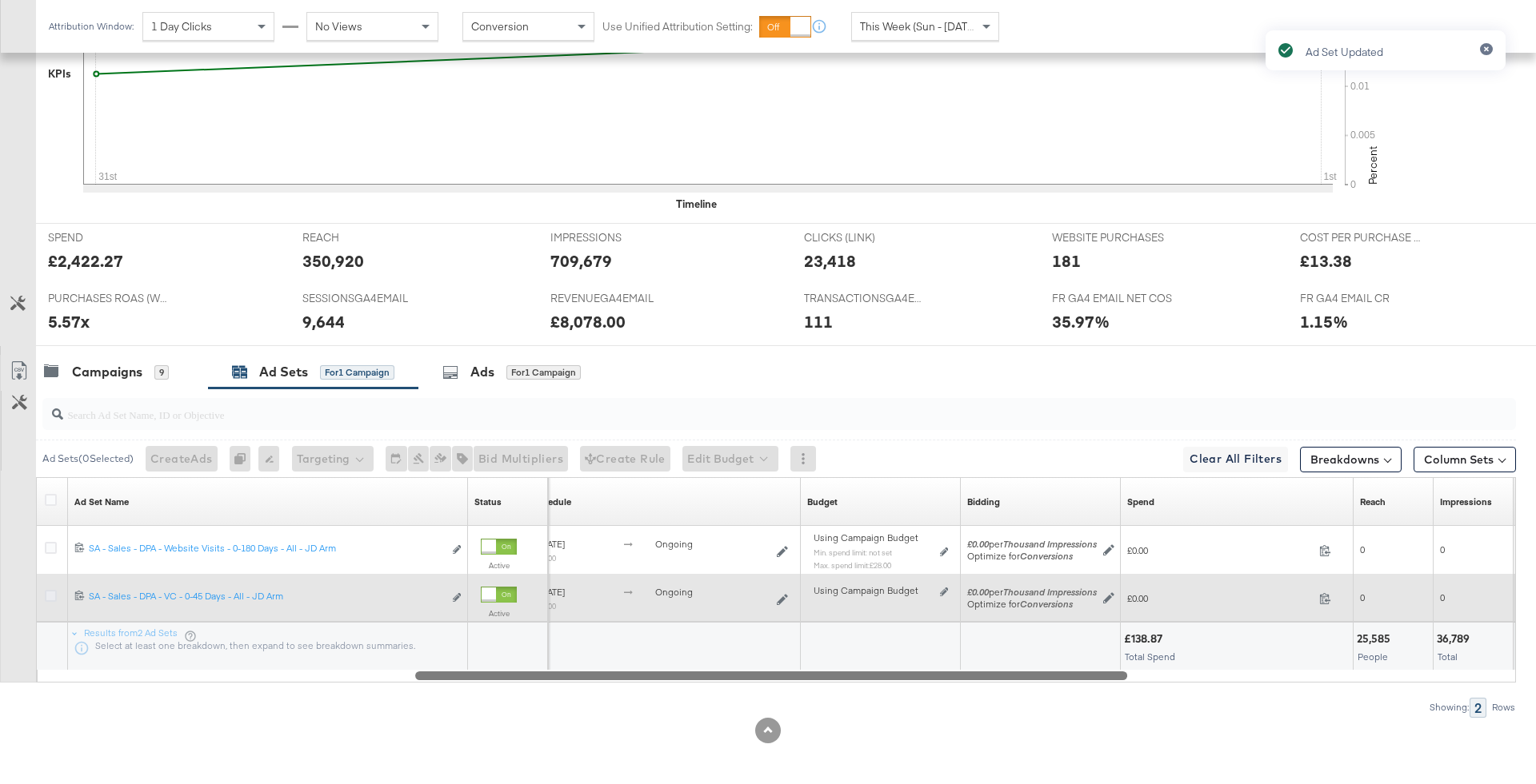
click at [47, 590] on icon at bounding box center [51, 596] width 12 height 12
click at [0, 0] on input "checkbox" at bounding box center [0, 0] width 0 height 0
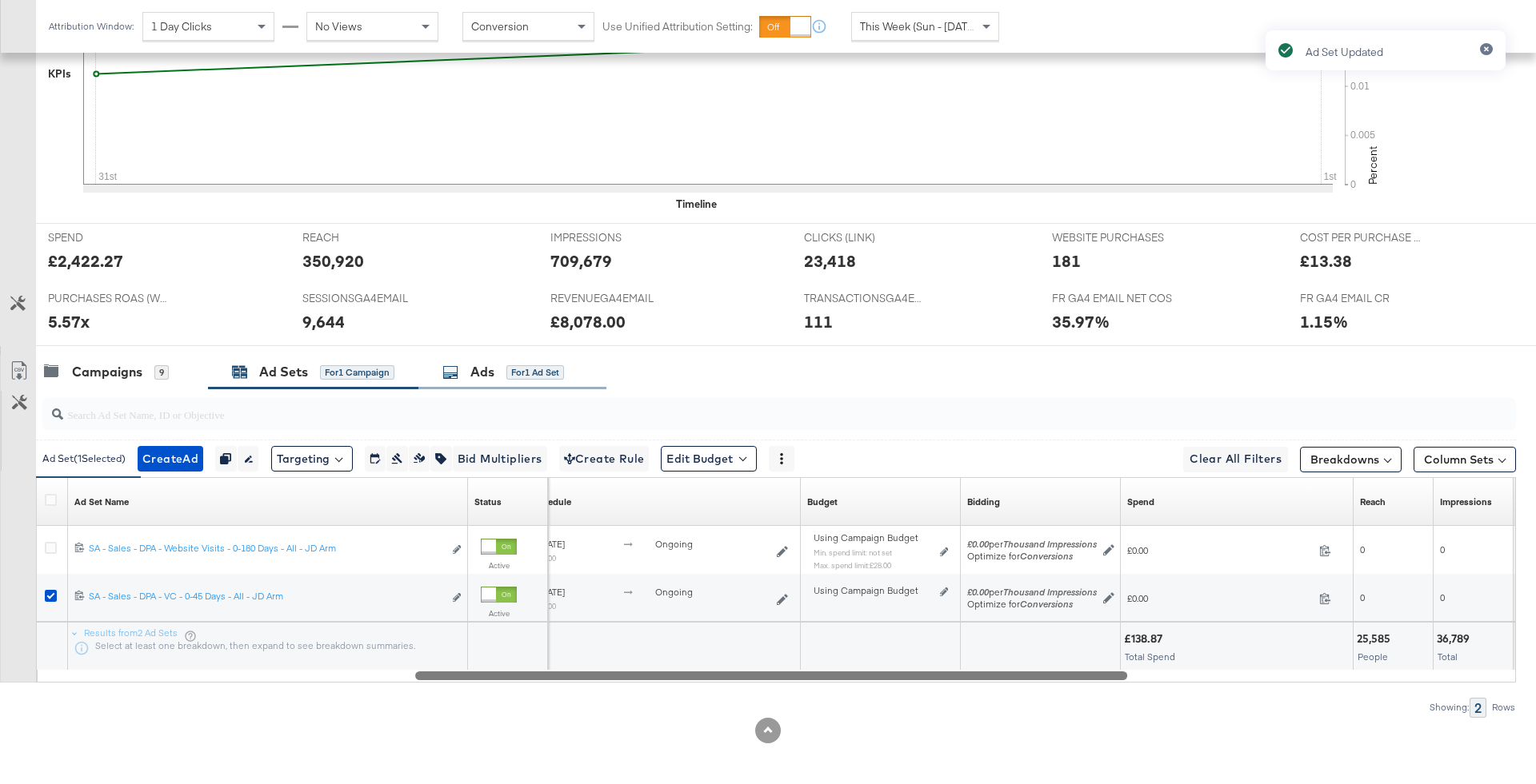
click at [557, 363] on div "Ads for 1 Ad Set" at bounding box center [503, 372] width 121 height 18
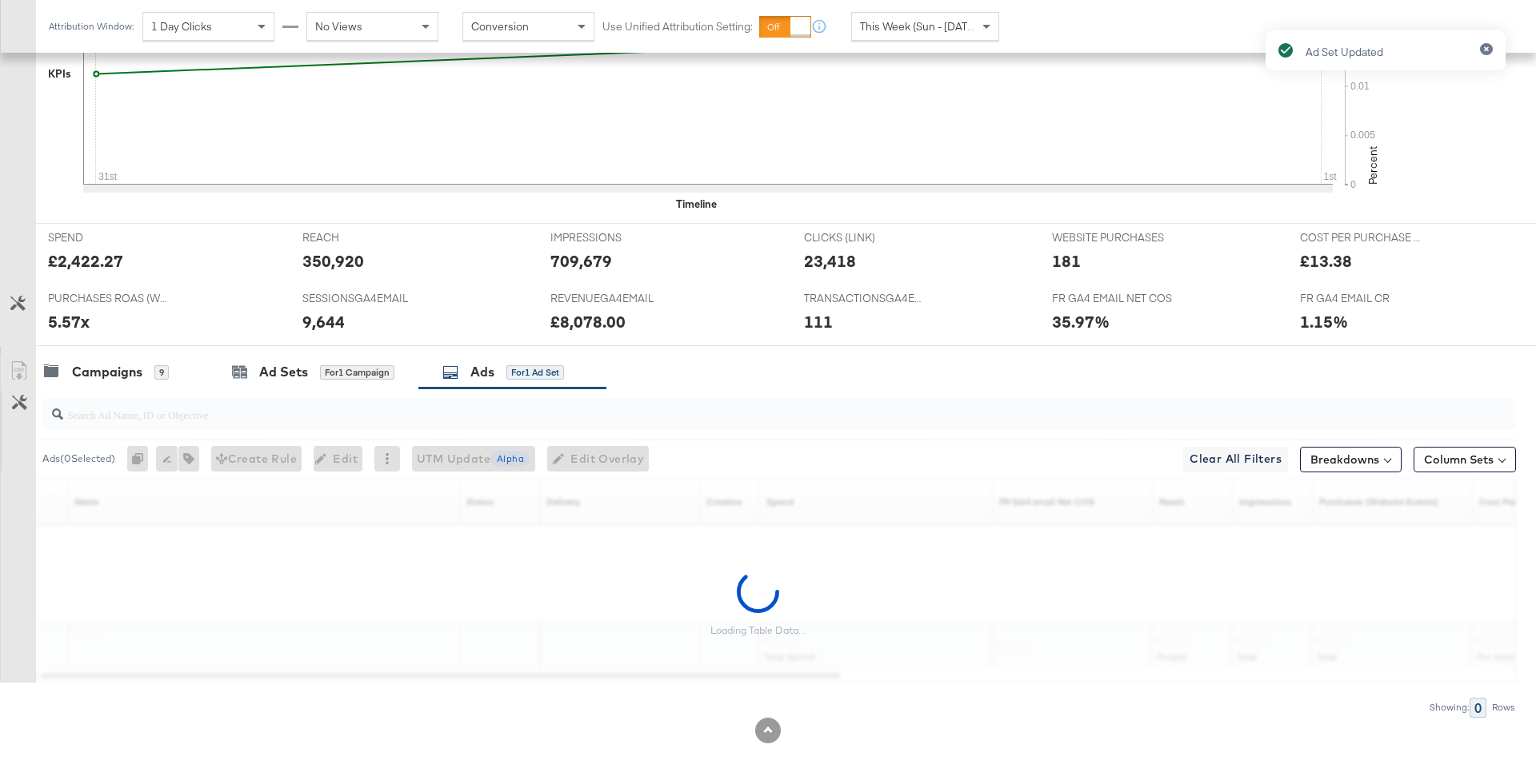
scroll to position [578, 0]
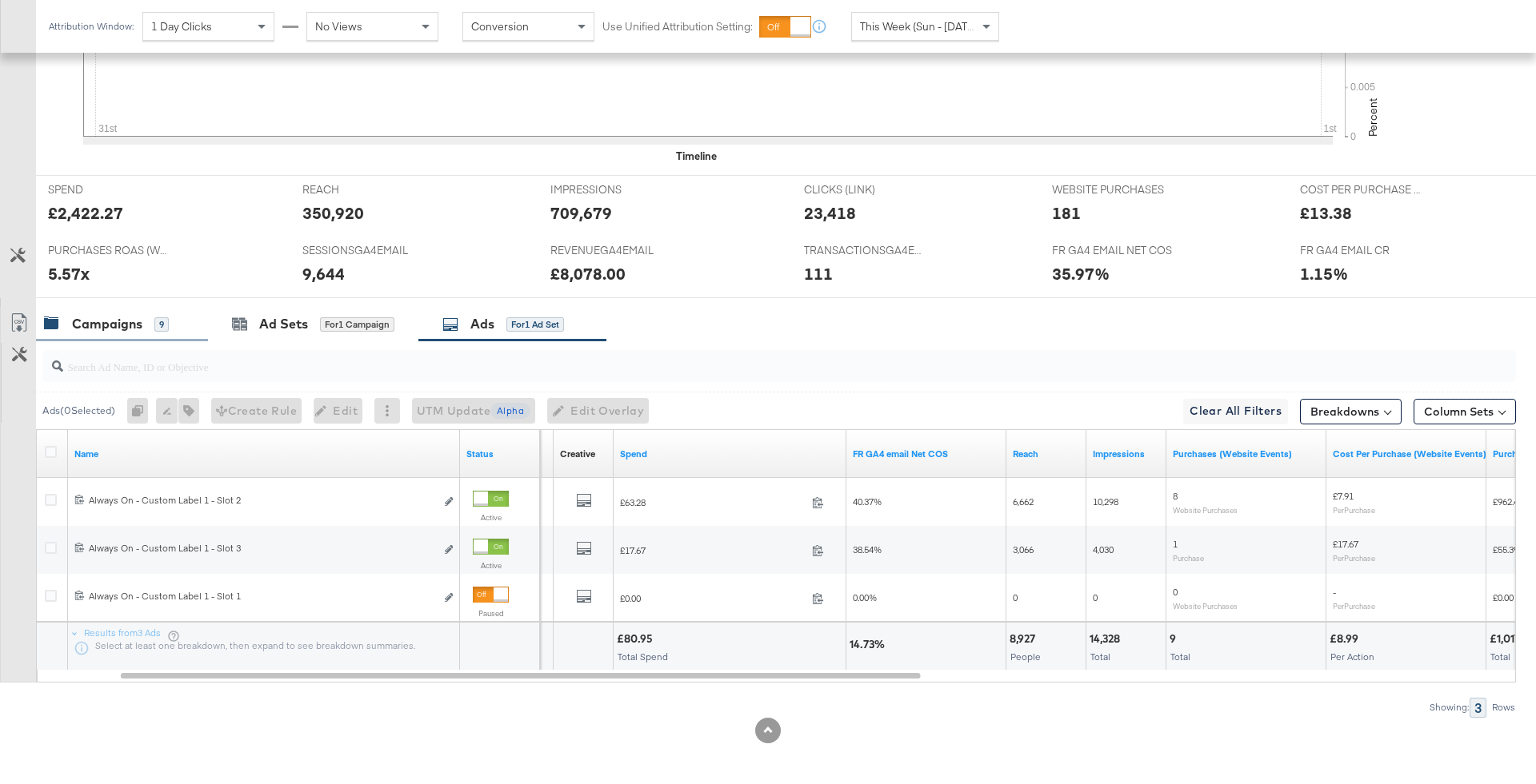
click at [121, 319] on div "Campaigns" at bounding box center [107, 324] width 71 height 18
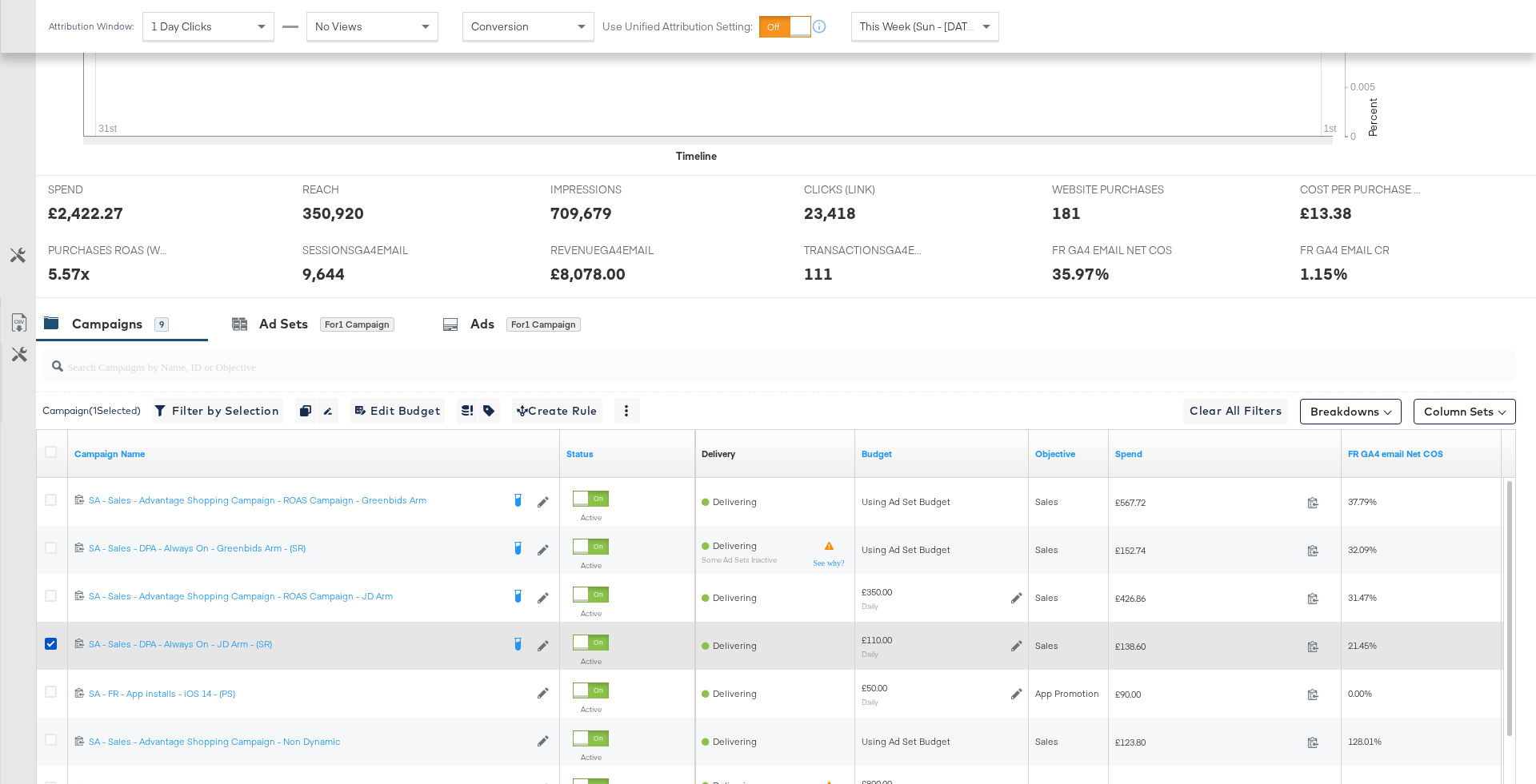
click at [45, 633] on div at bounding box center [53, 645] width 30 height 29
click at [50, 646] on icon at bounding box center [51, 644] width 12 height 12
click at [0, 0] on input "checkbox" at bounding box center [0, 0] width 0 height 0
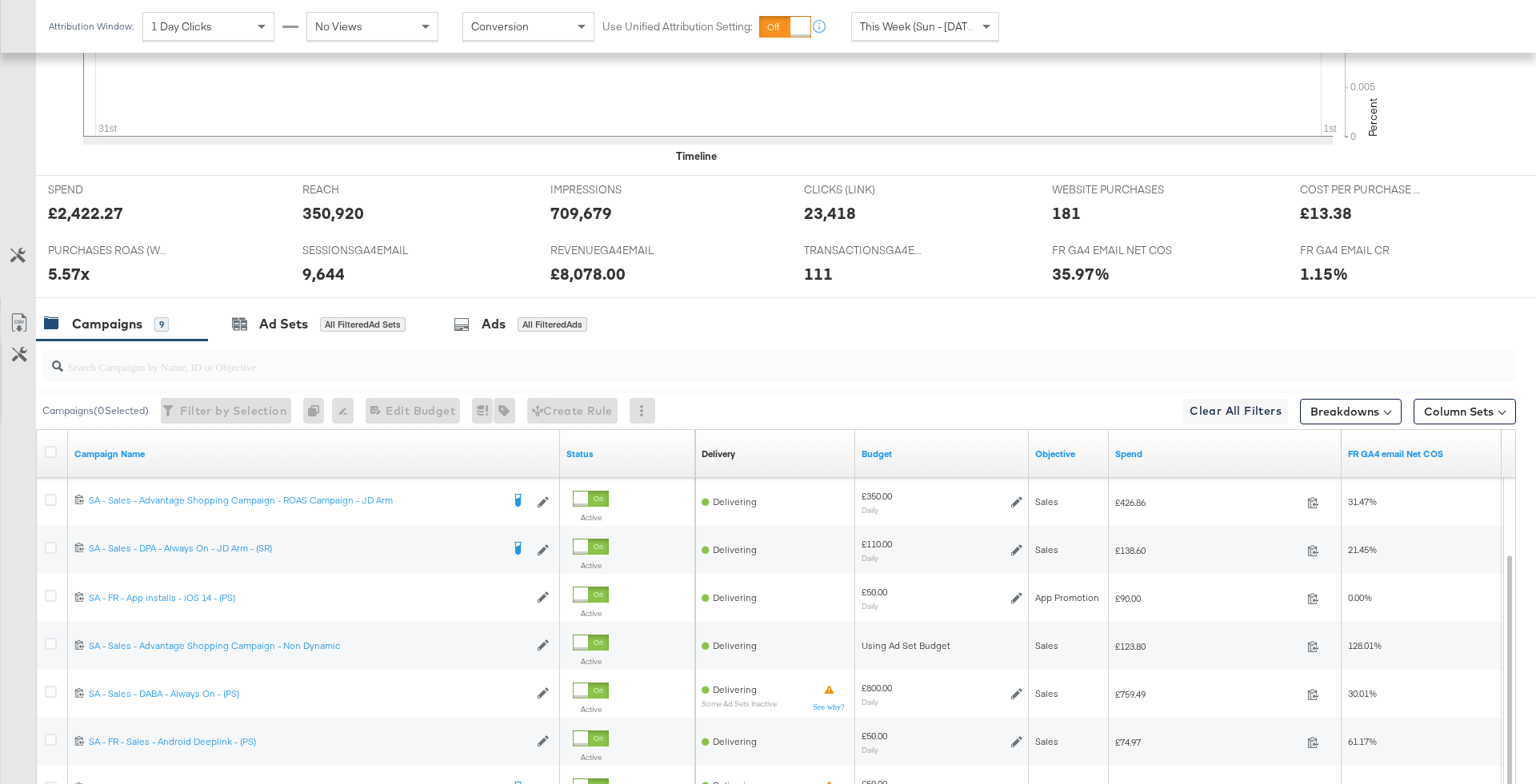
scroll to position [602, 0]
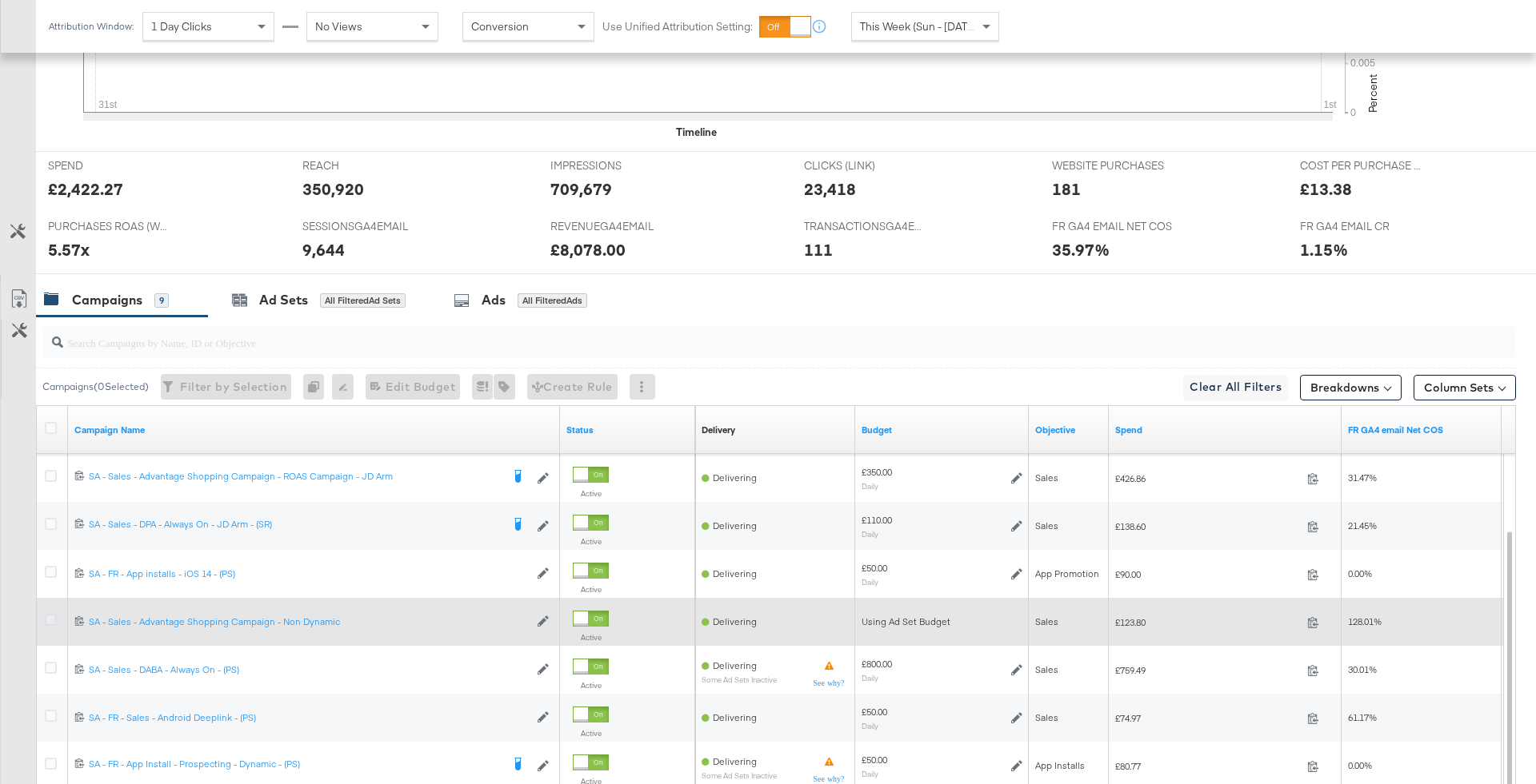
click at [53, 614] on icon at bounding box center [51, 620] width 12 height 12
click at [0, 0] on input "checkbox" at bounding box center [0, 0] width 0 height 0
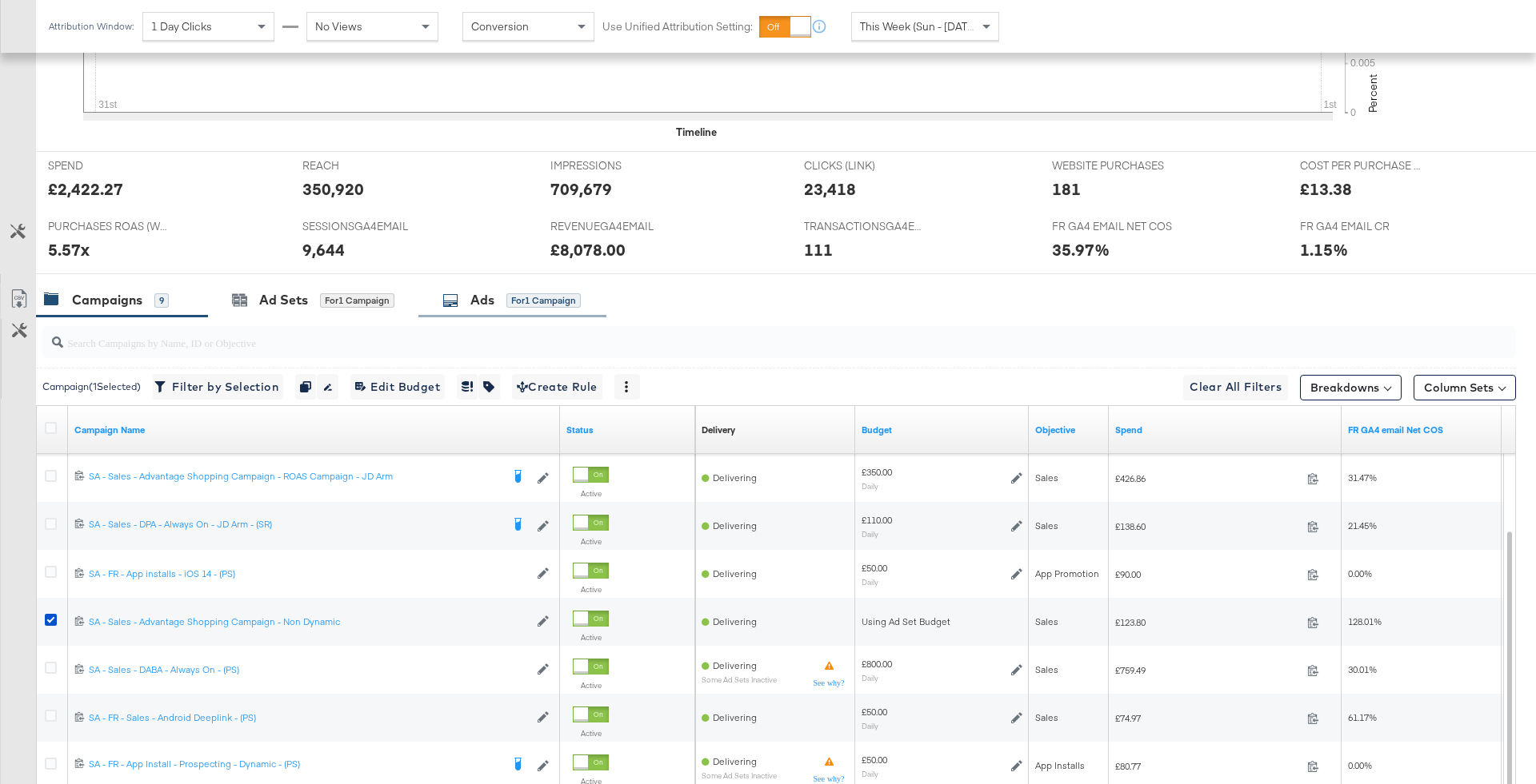
click at [483, 304] on div "Ads" at bounding box center [482, 300] width 24 height 18
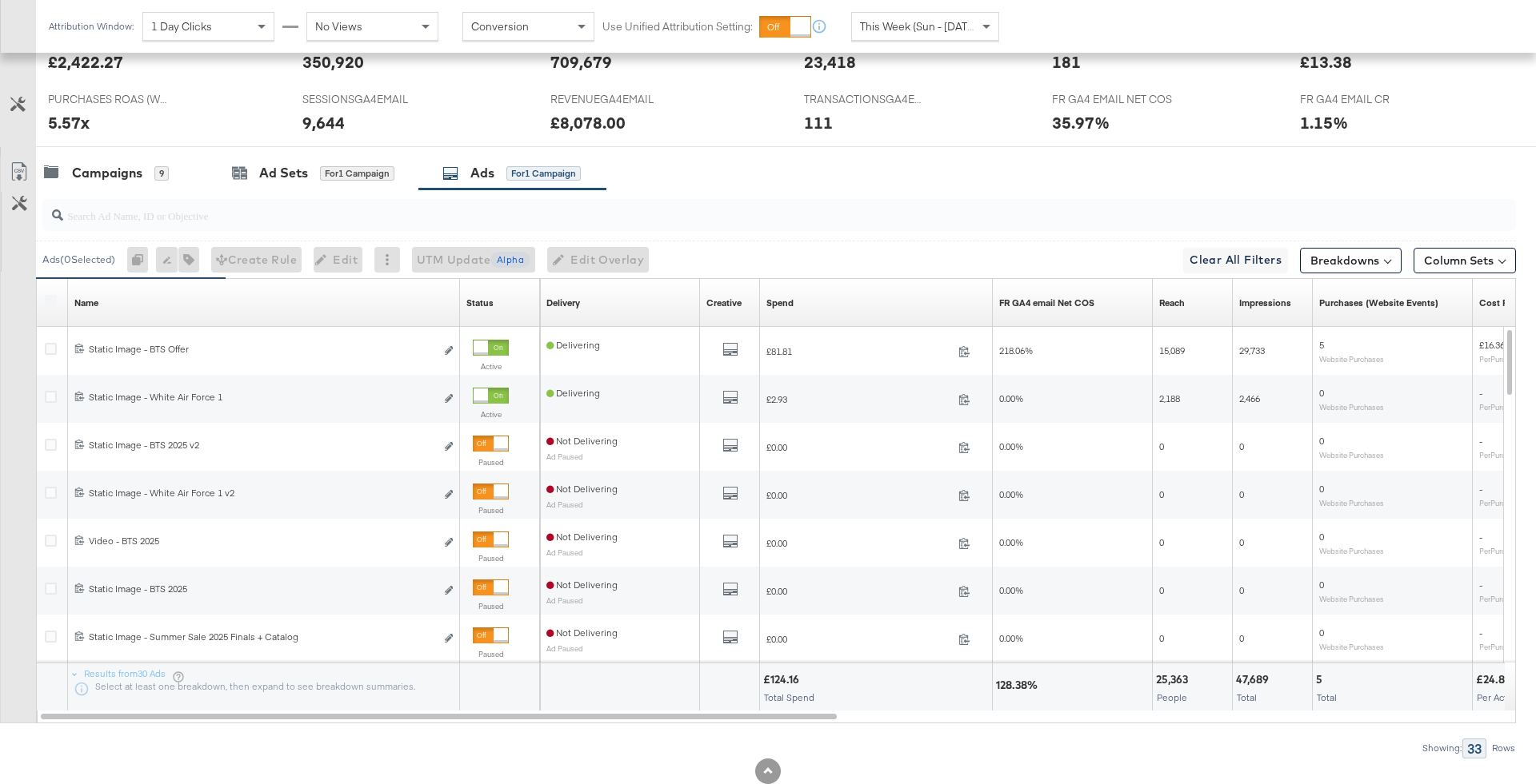
scroll to position [744, 0]
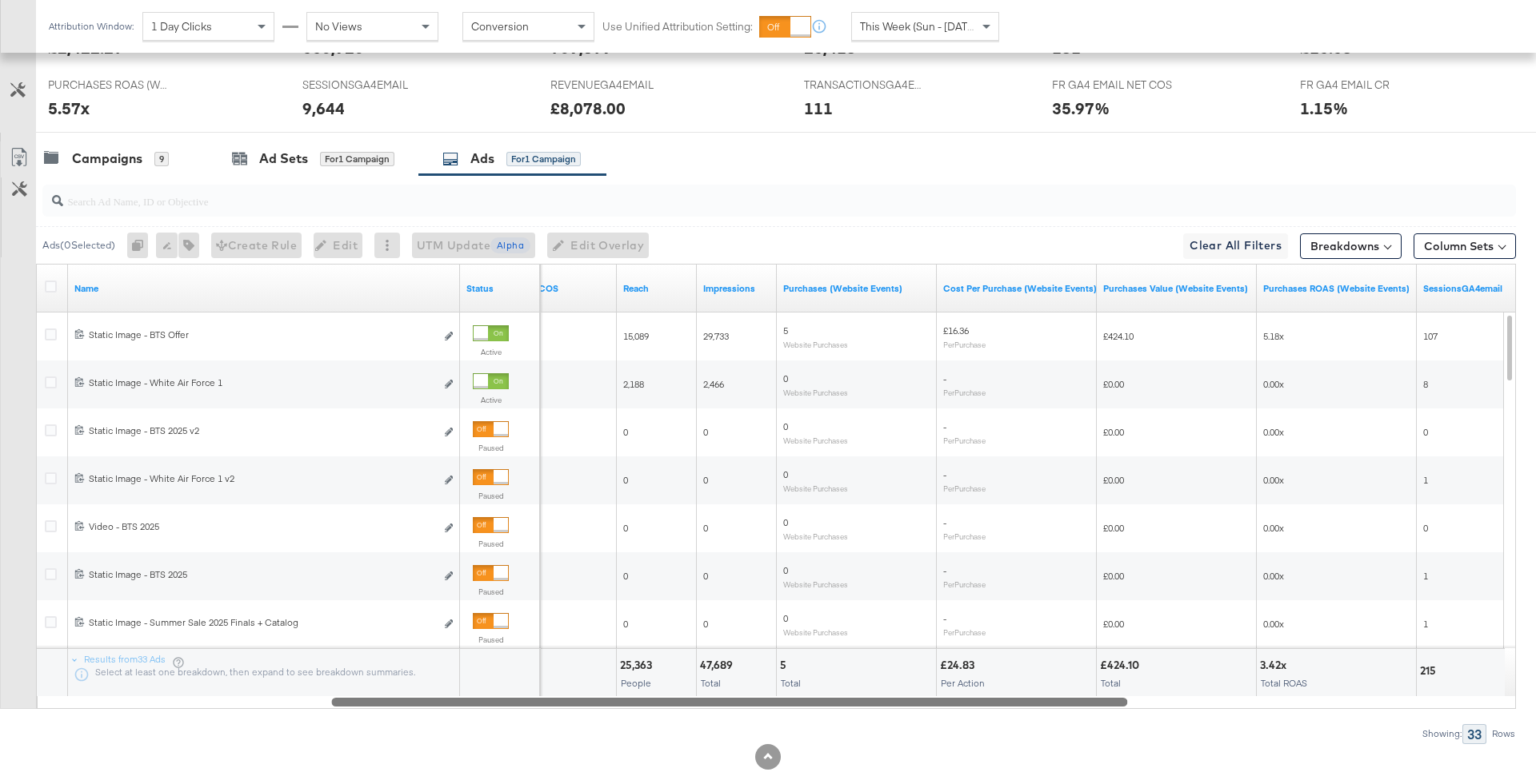
drag, startPoint x: 1013, startPoint y: 702, endPoint x: 626, endPoint y: 738, distance: 388.7
click at [626, 738] on div "Ads ( 0 Selected) 0 Rename 0 ads Tags for 0 campaigns Create Rule Edit 0 ads Ed…" at bounding box center [758, 459] width 1516 height 568
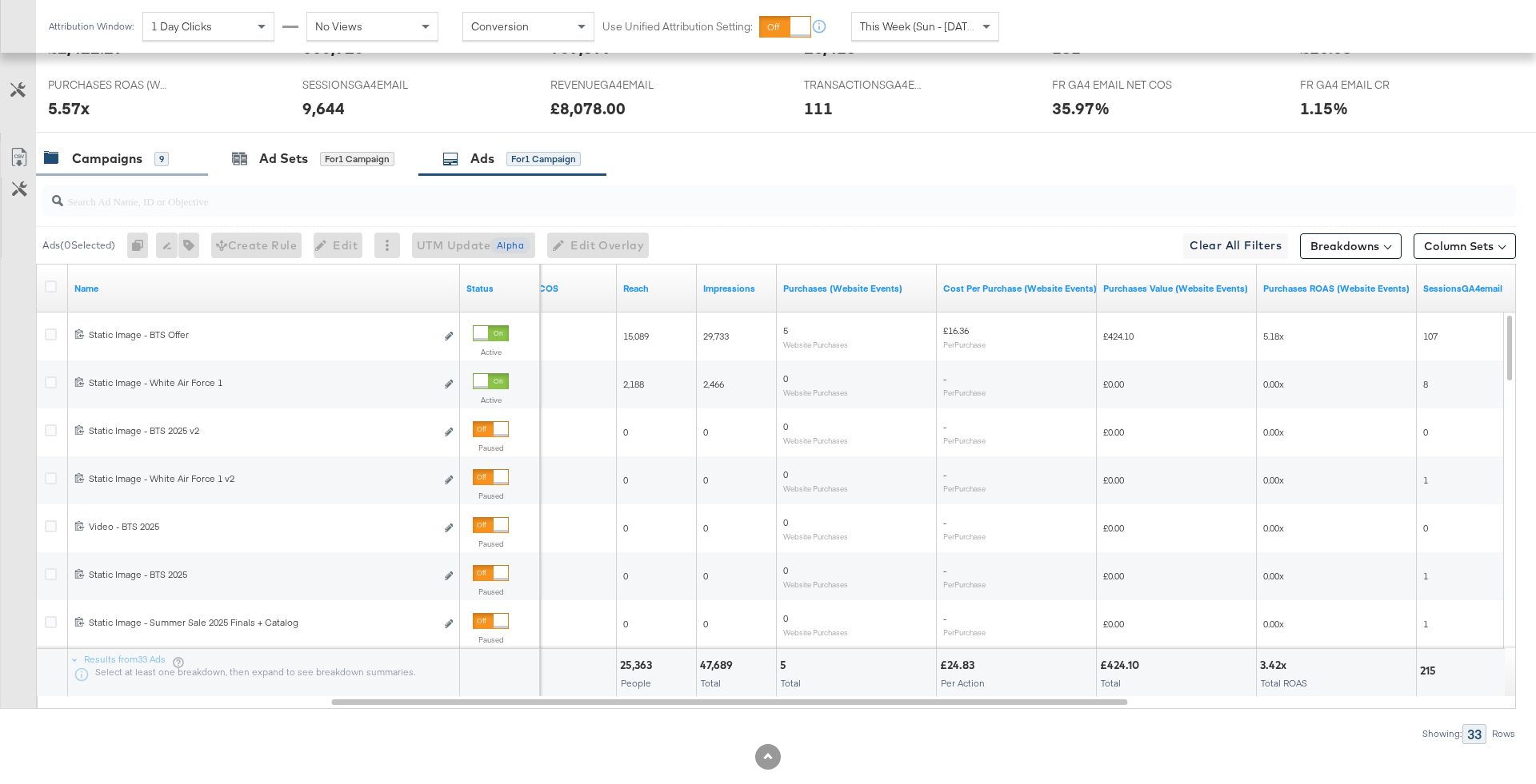
click at [144, 158] on div "Campaigns 9" at bounding box center [107, 158] width 125 height 18
